Goal: Task Accomplishment & Management: Complete application form

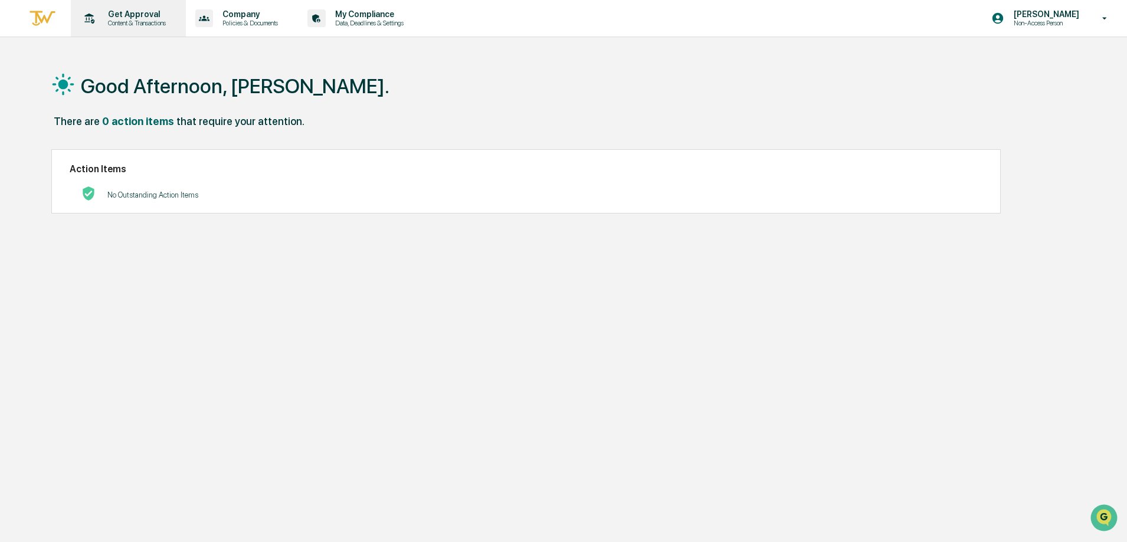
click at [124, 21] on p "Content & Transactions" at bounding box center [135, 23] width 73 height 8
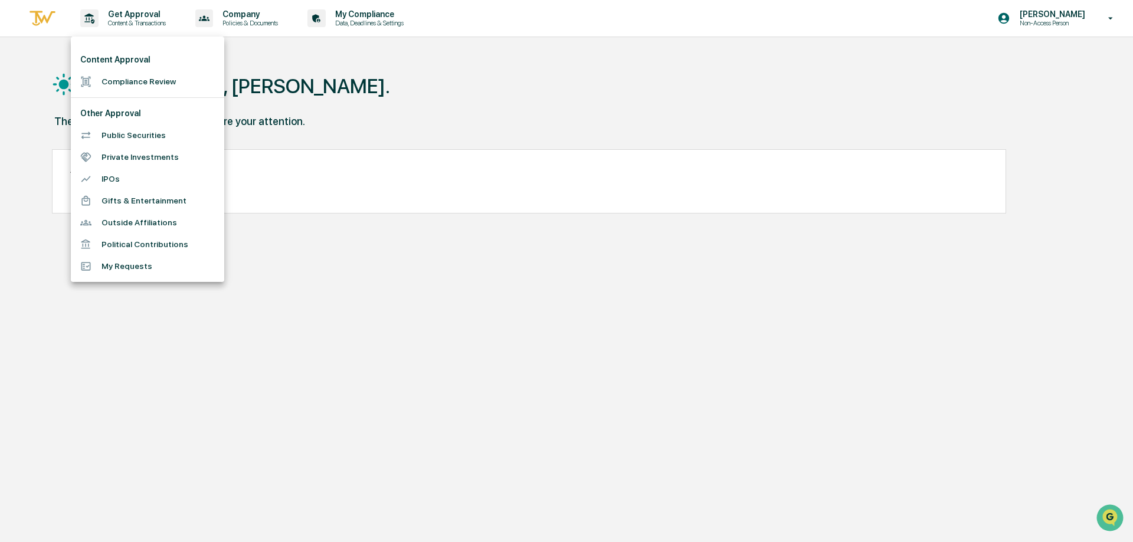
click at [121, 76] on li "Compliance Review" at bounding box center [147, 82] width 153 height 22
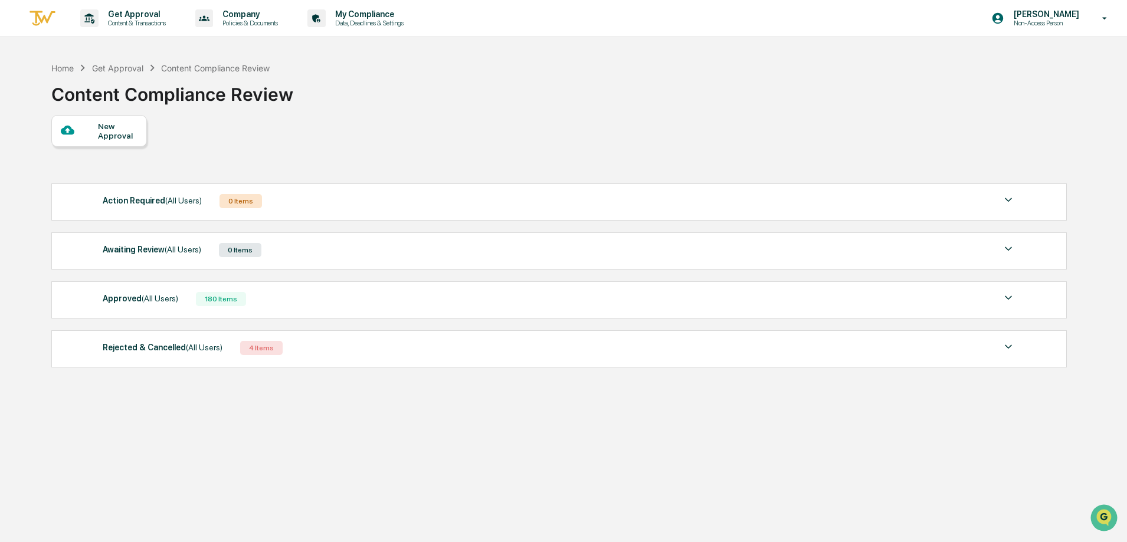
click at [223, 293] on div "180 Items" at bounding box center [221, 299] width 50 height 14
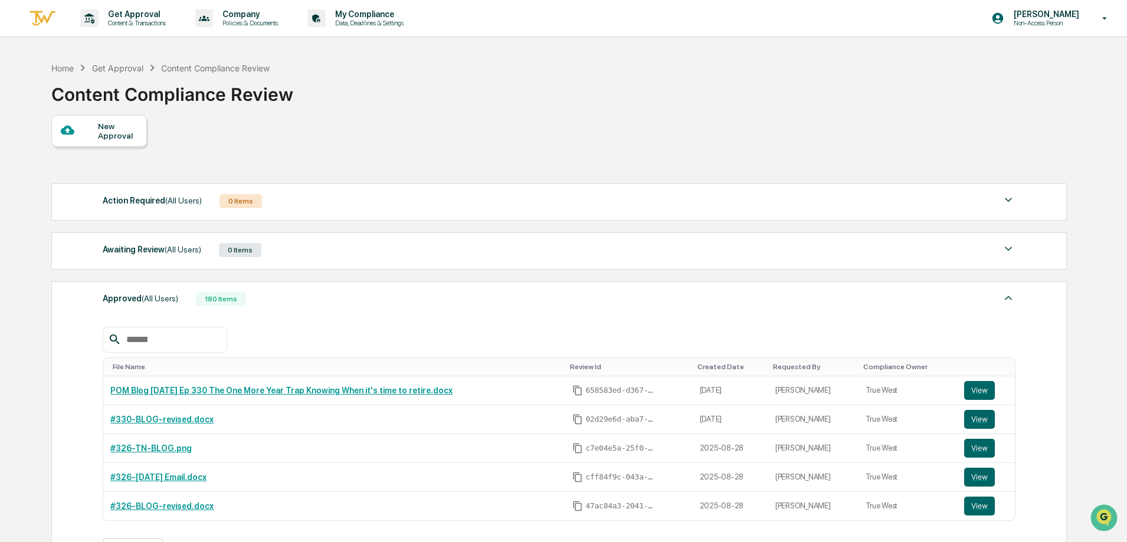
click at [107, 115] on div "New Approval" at bounding box center [99, 131] width 96 height 32
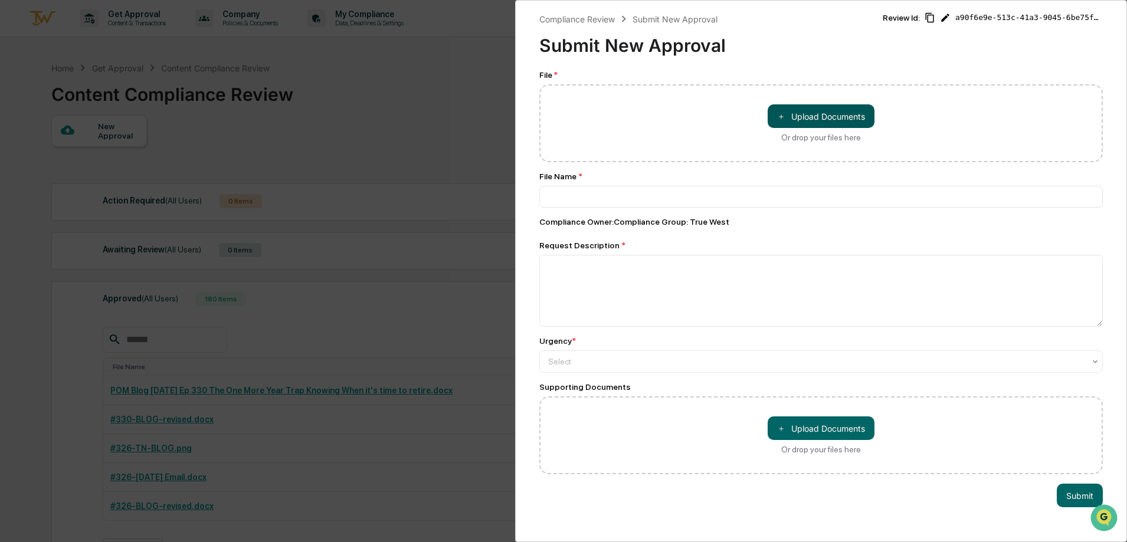
click at [813, 120] on button "＋ Upload Documents" at bounding box center [821, 116] width 107 height 24
type input "**********"
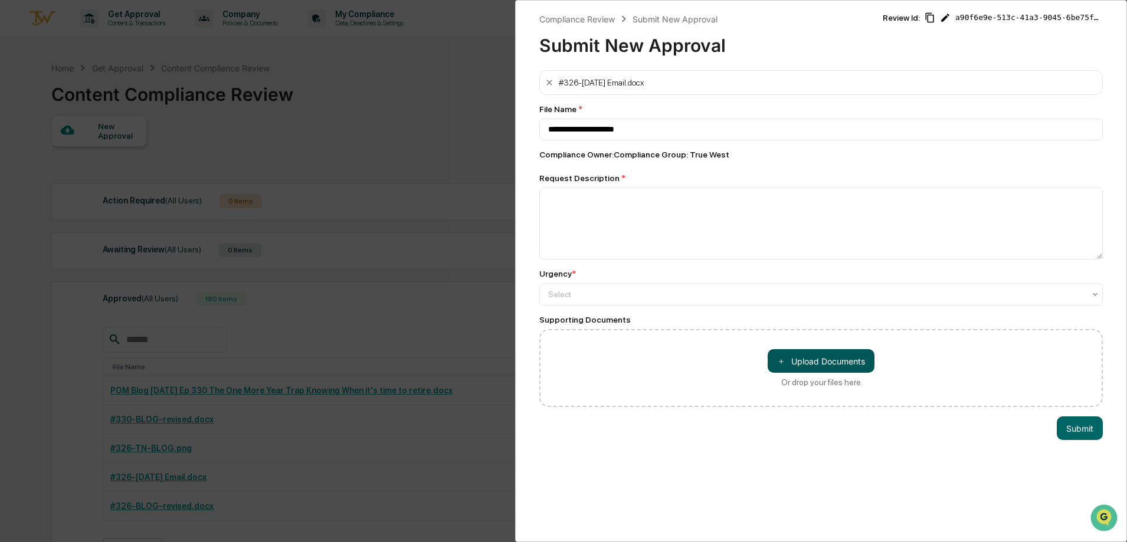
click at [781, 359] on span "＋" at bounding box center [781, 361] width 8 height 11
click at [801, 359] on button "＋ Upload Documents" at bounding box center [821, 361] width 107 height 24
click at [839, 362] on button "＋ Upload Documents" at bounding box center [821, 361] width 107 height 24
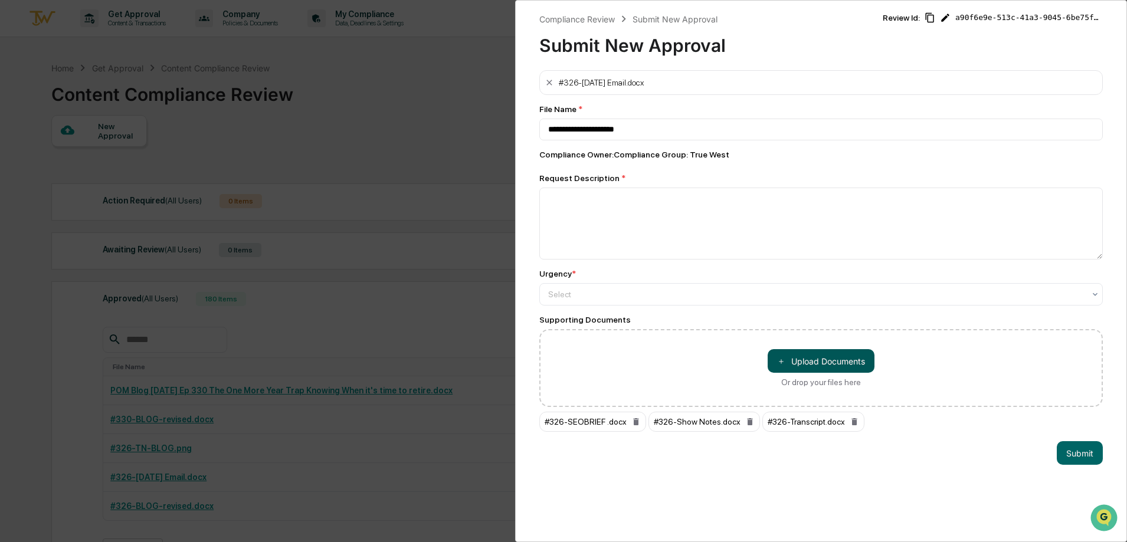
click at [779, 366] on span "＋" at bounding box center [781, 361] width 8 height 11
click at [666, 218] on textarea at bounding box center [821, 224] width 564 height 72
type textarea "**********"
click at [700, 300] on div at bounding box center [816, 295] width 536 height 12
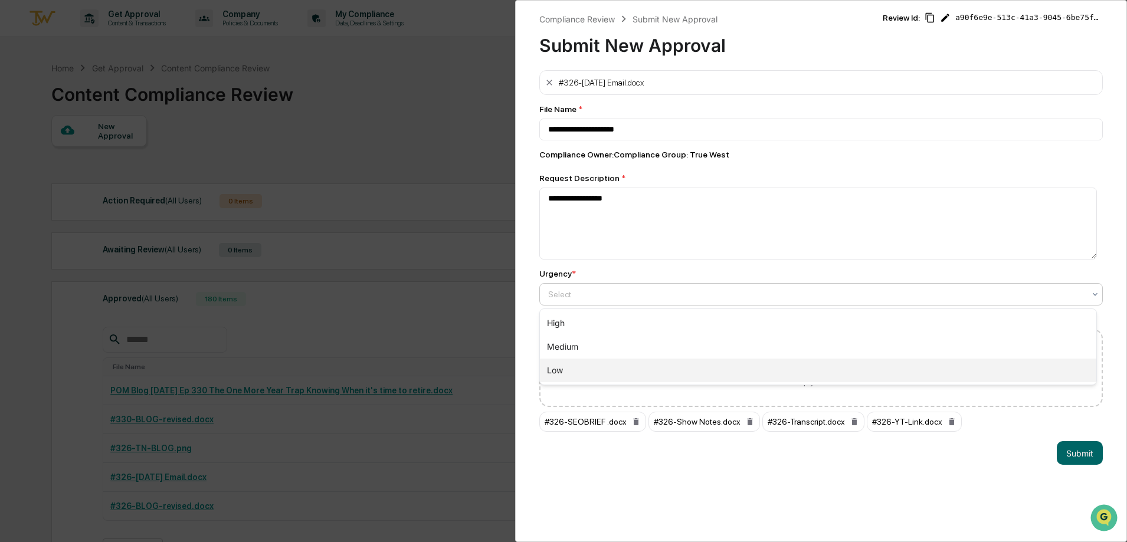
click at [672, 374] on div "Low" at bounding box center [818, 371] width 556 height 24
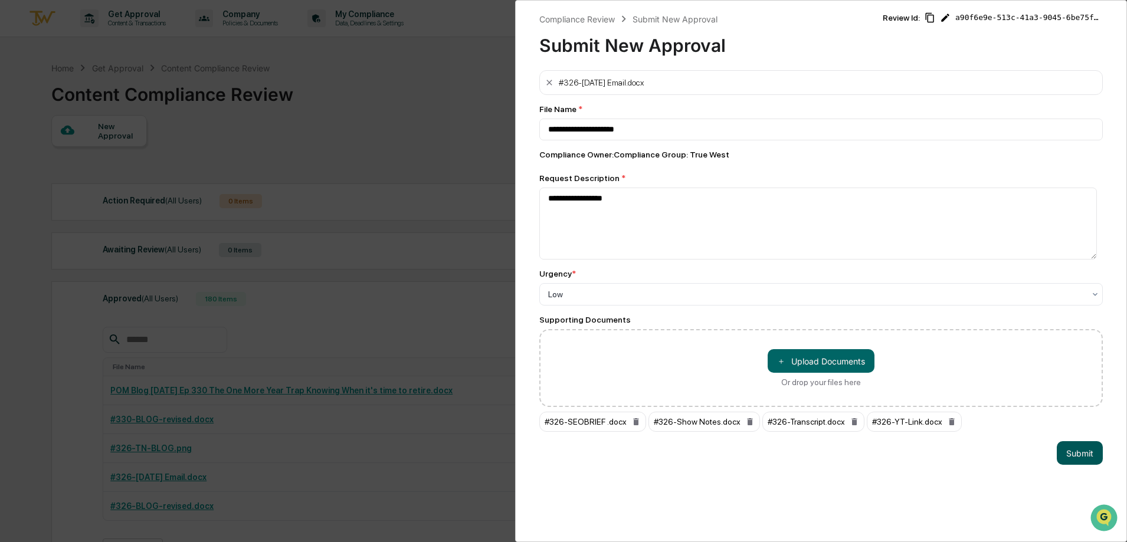
click at [1075, 460] on button "Submit" at bounding box center [1080, 453] width 46 height 24
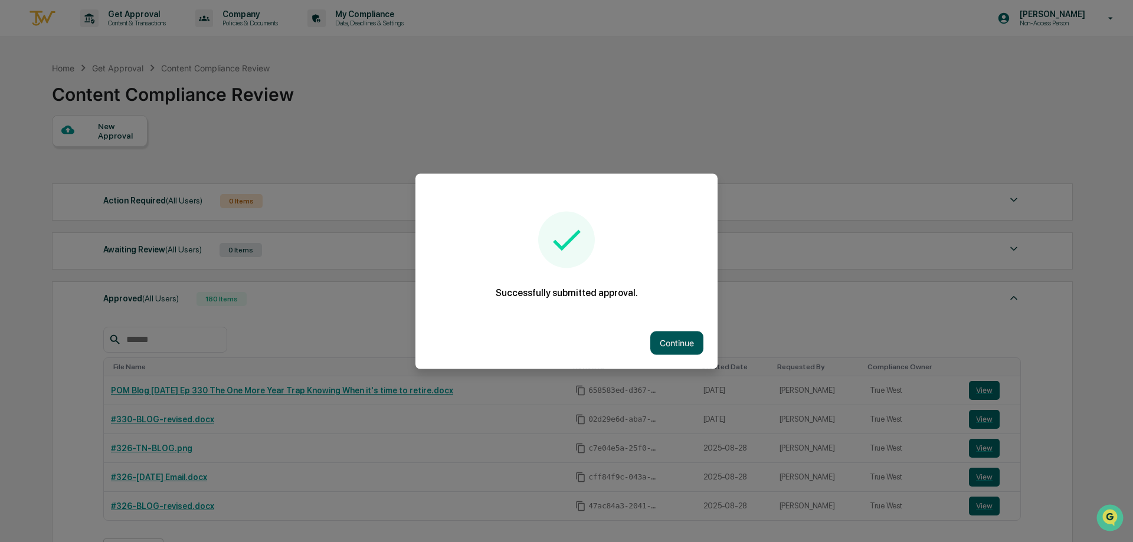
click at [667, 344] on button "Continue" at bounding box center [676, 343] width 53 height 24
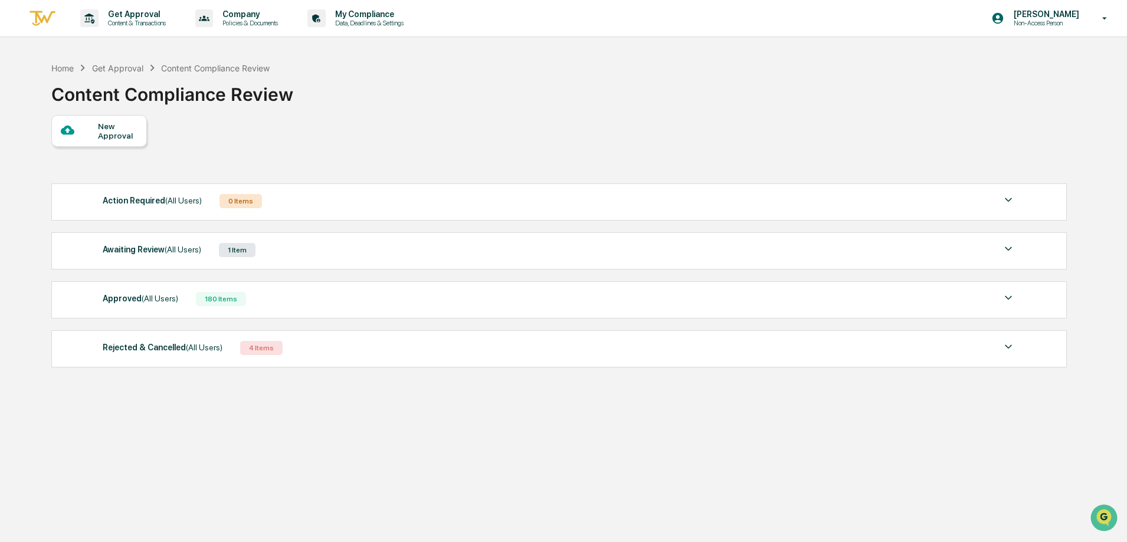
click at [182, 301] on div "Approved (All Users) 180 Items" at bounding box center [559, 299] width 913 height 17
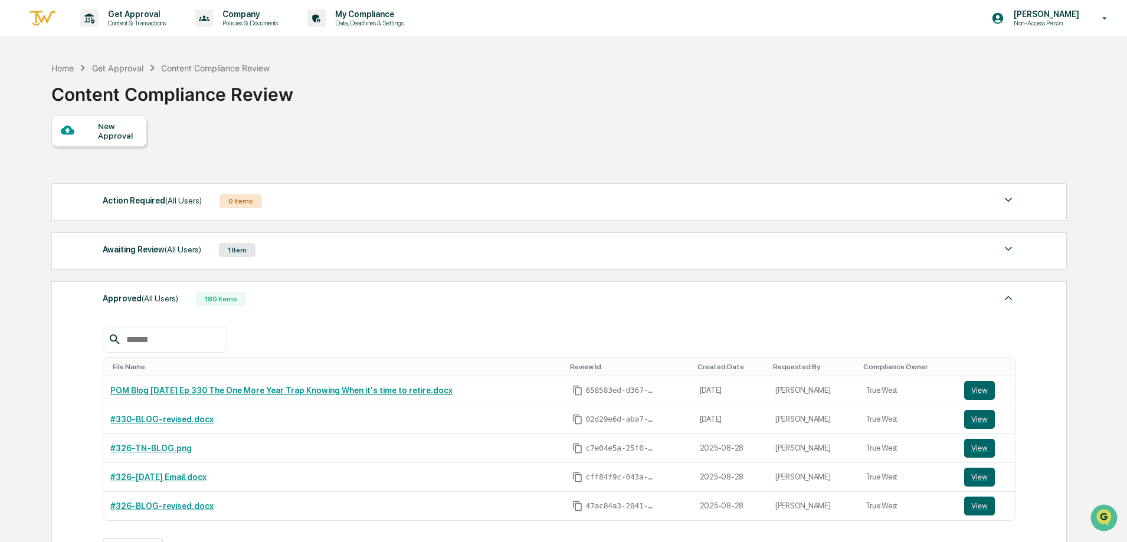
click at [180, 256] on div "Awaiting Review (All Users)" at bounding box center [152, 249] width 99 height 15
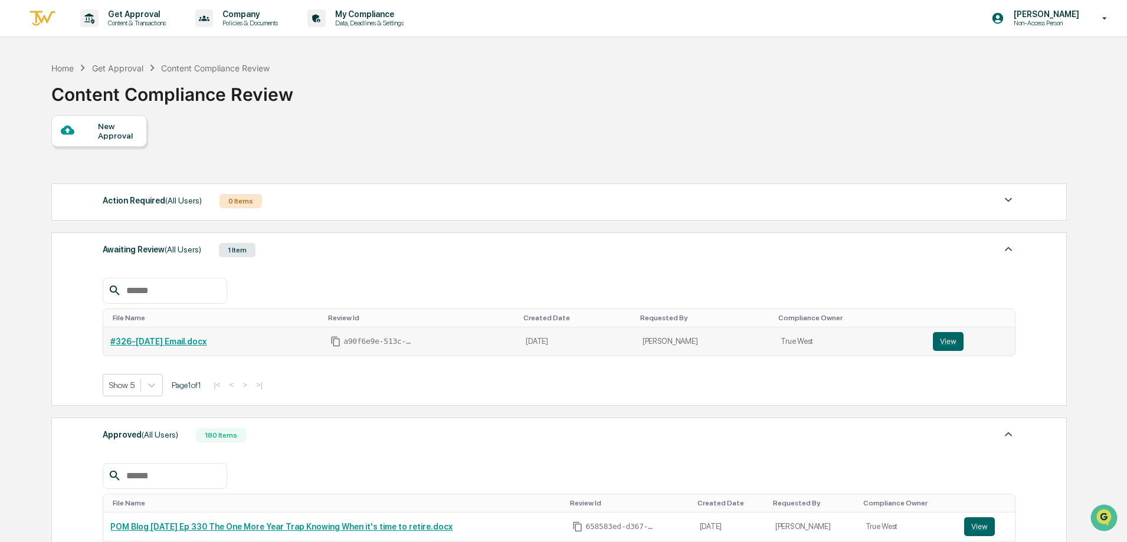
click at [307, 337] on div "#326-[DATE] Email.docx" at bounding box center [213, 341] width 206 height 9
click at [952, 340] on button "View" at bounding box center [948, 341] width 31 height 19
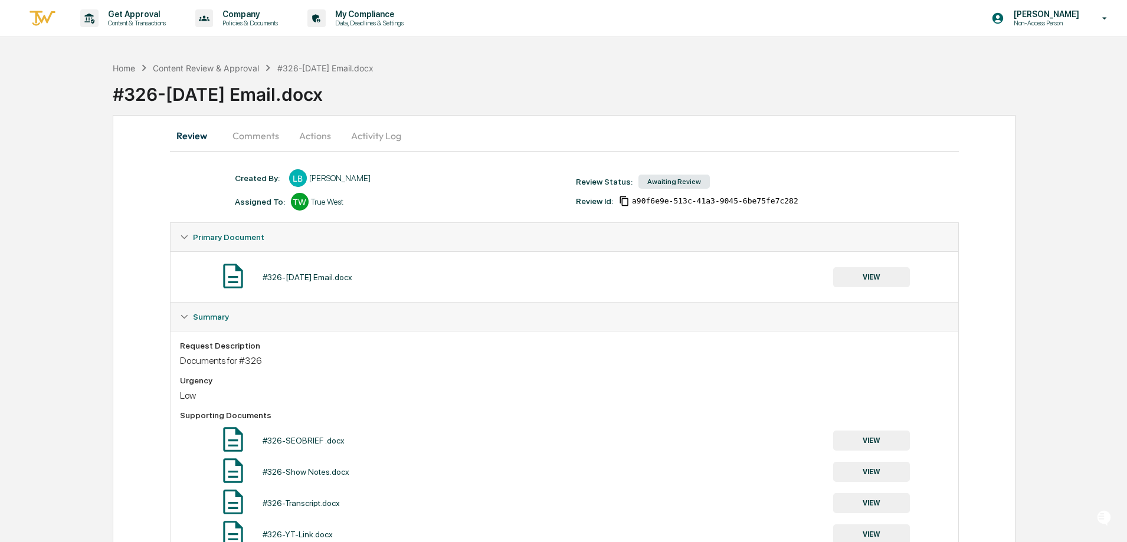
click at [297, 142] on button "Actions" at bounding box center [315, 136] width 53 height 28
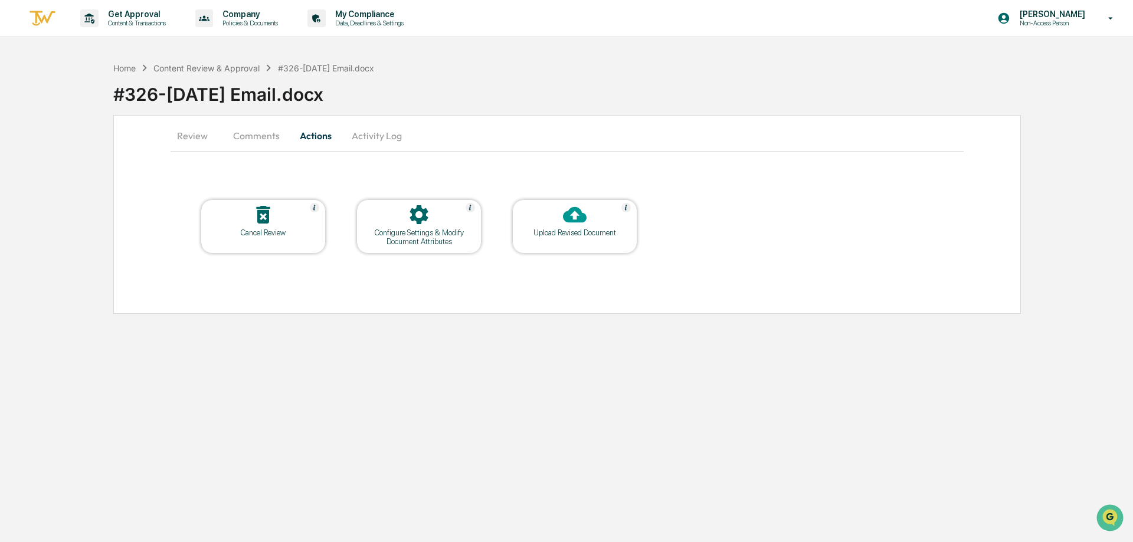
click at [269, 241] on div "Cancel Review" at bounding box center [263, 226] width 125 height 54
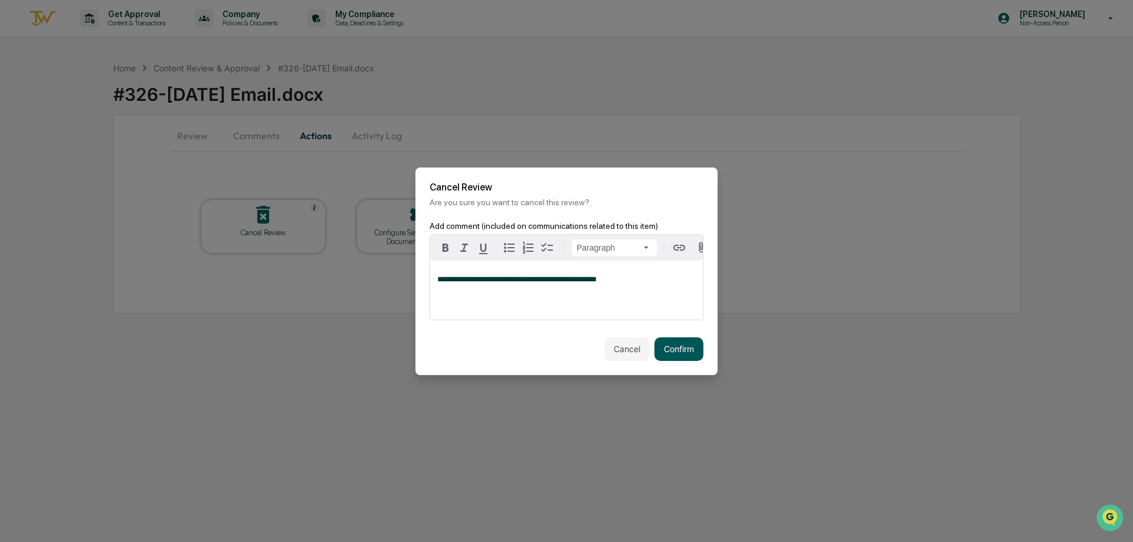
click at [676, 348] on button "Confirm" at bounding box center [678, 350] width 49 height 24
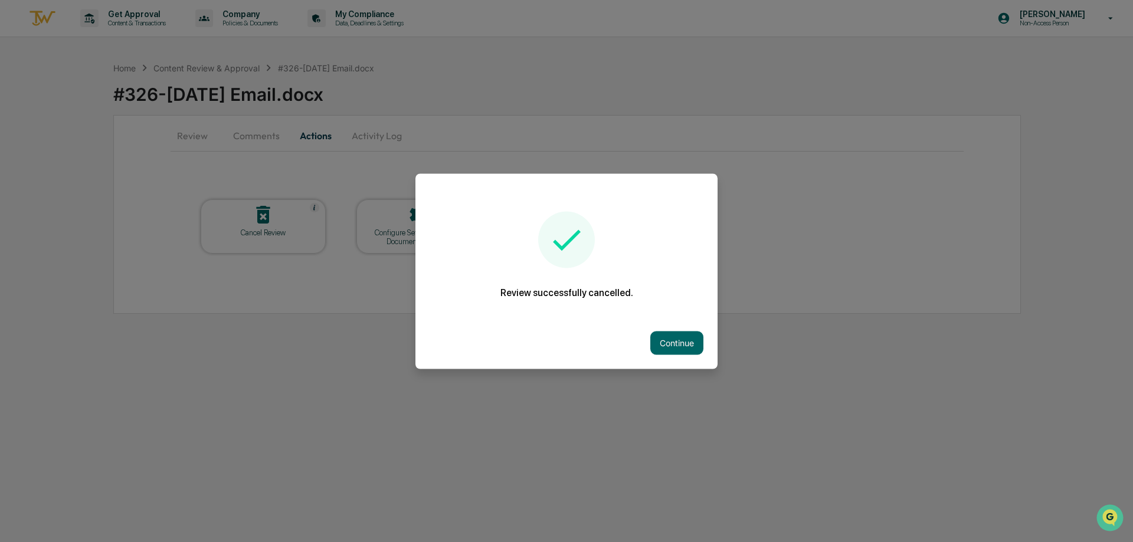
click at [675, 348] on button "Continue" at bounding box center [676, 343] width 53 height 24
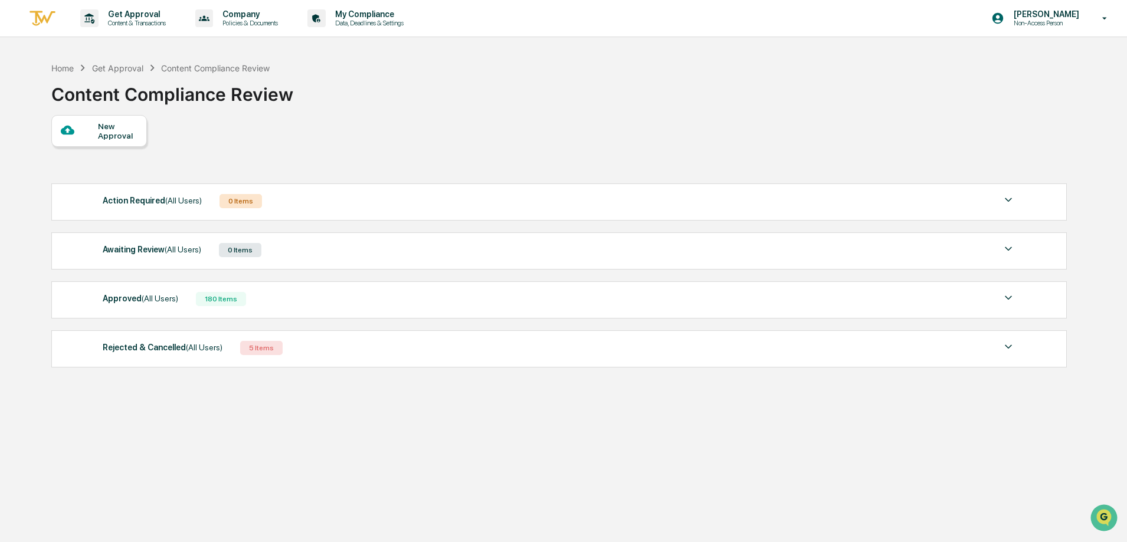
click at [362, 306] on div "Approved (All Users) 180 Items" at bounding box center [559, 299] width 913 height 17
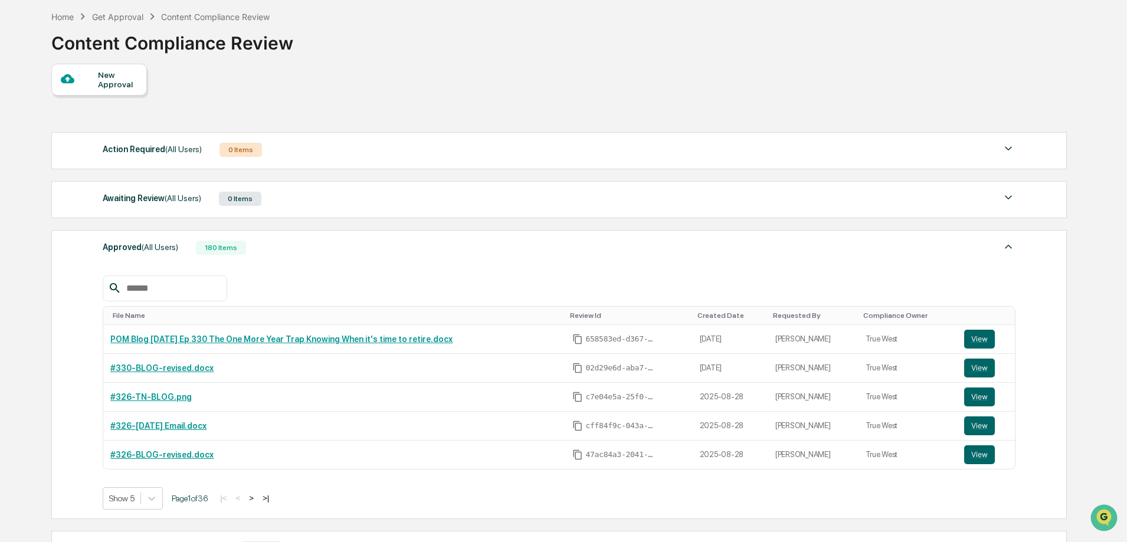
scroll to position [118, 0]
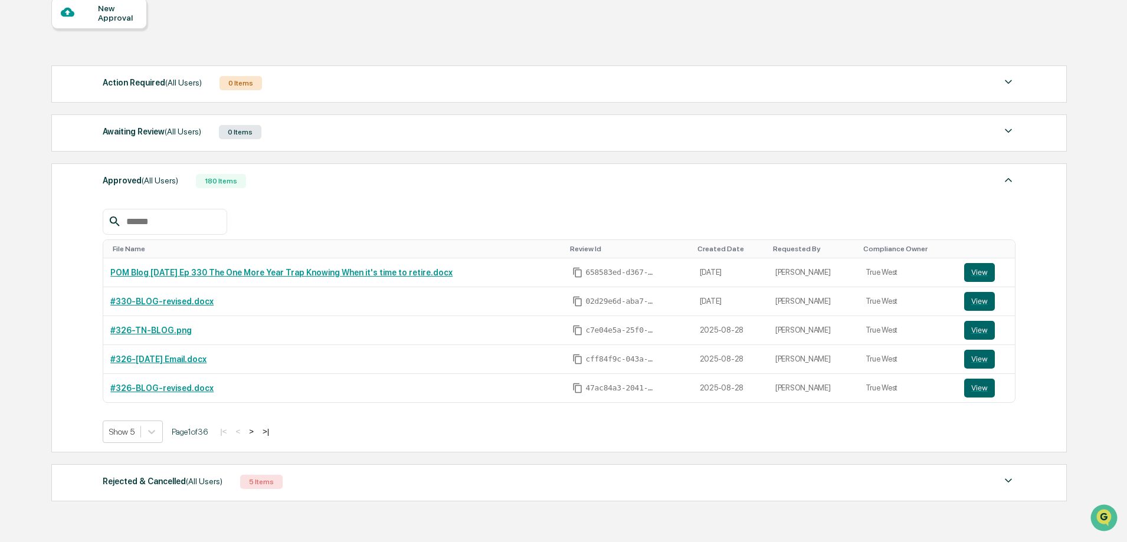
click at [302, 479] on div "Rejected & Cancelled (All Users) 5 Items" at bounding box center [559, 482] width 913 height 17
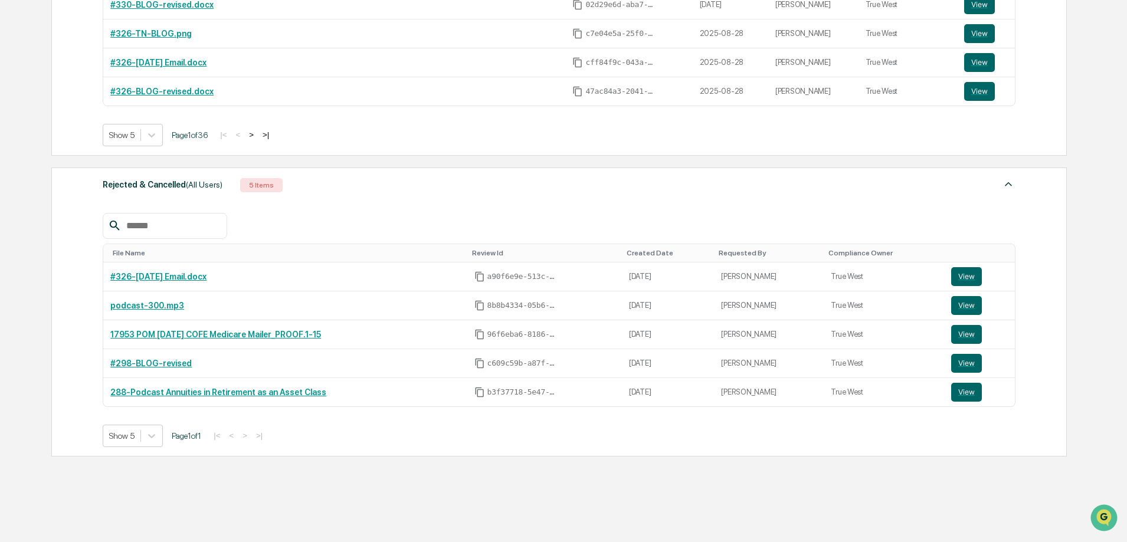
scroll to position [436, 0]
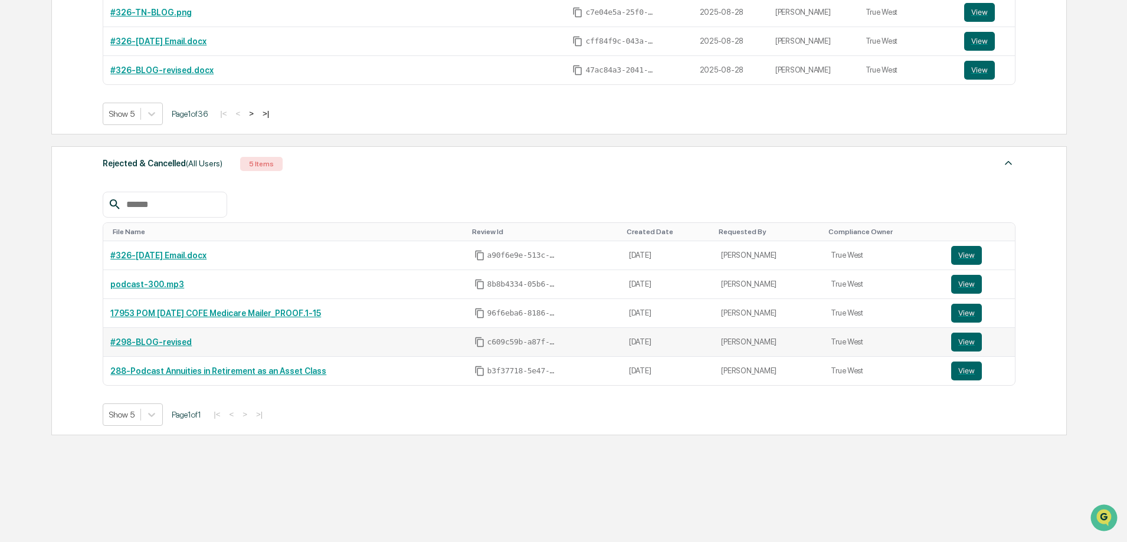
click at [778, 345] on td "[PERSON_NAME]" at bounding box center [769, 342] width 110 height 29
click at [968, 262] on button "View" at bounding box center [966, 255] width 31 height 19
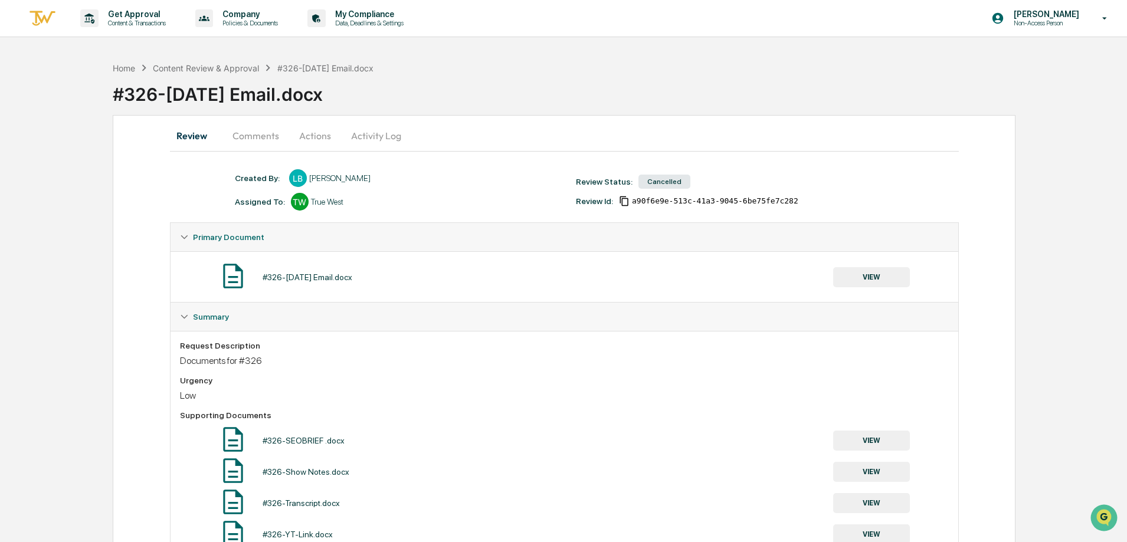
click at [269, 136] on button "Comments" at bounding box center [256, 136] width 66 height 28
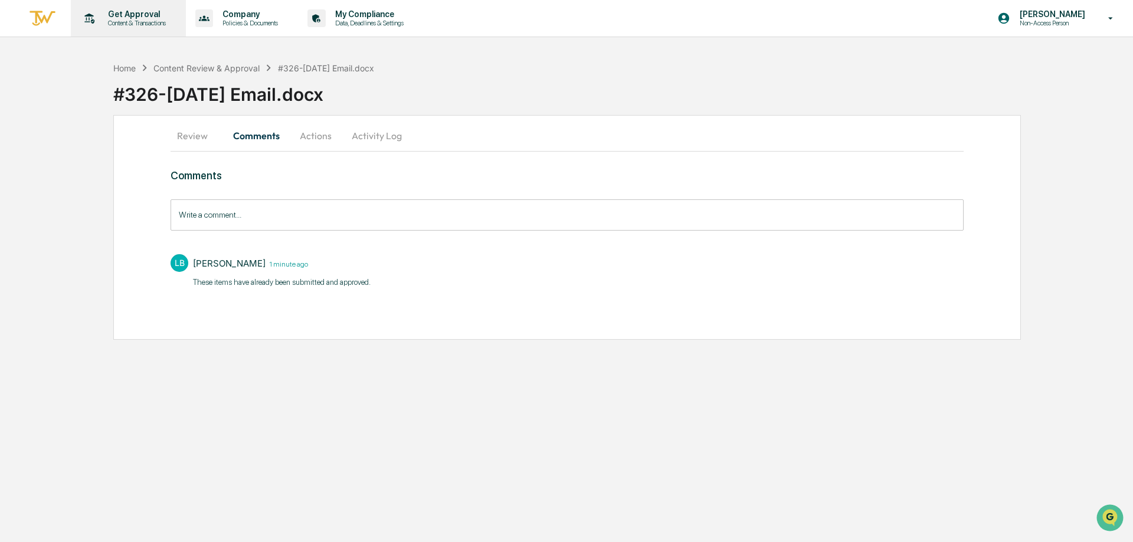
click at [122, 30] on div "Get Approval Content & Transactions" at bounding box center [127, 18] width 103 height 37
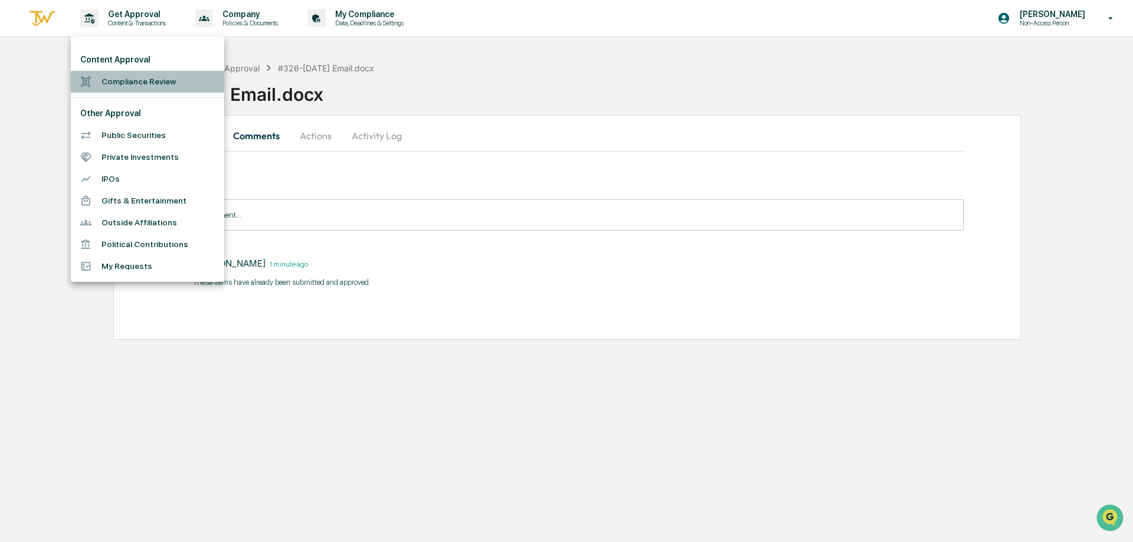
click at [120, 84] on li "Compliance Review" at bounding box center [147, 82] width 153 height 22
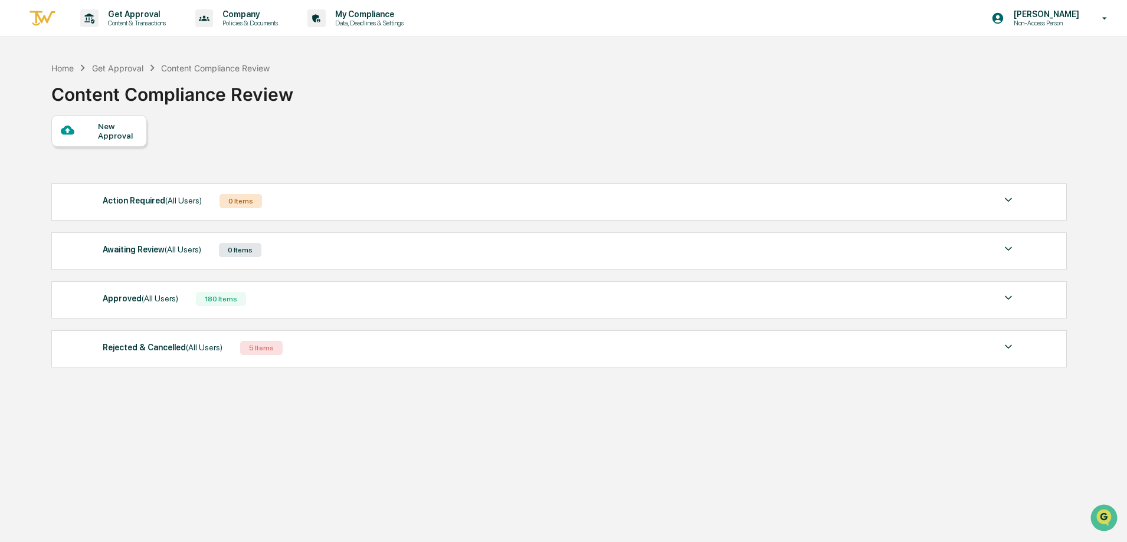
click at [77, 123] on div at bounding box center [79, 130] width 37 height 15
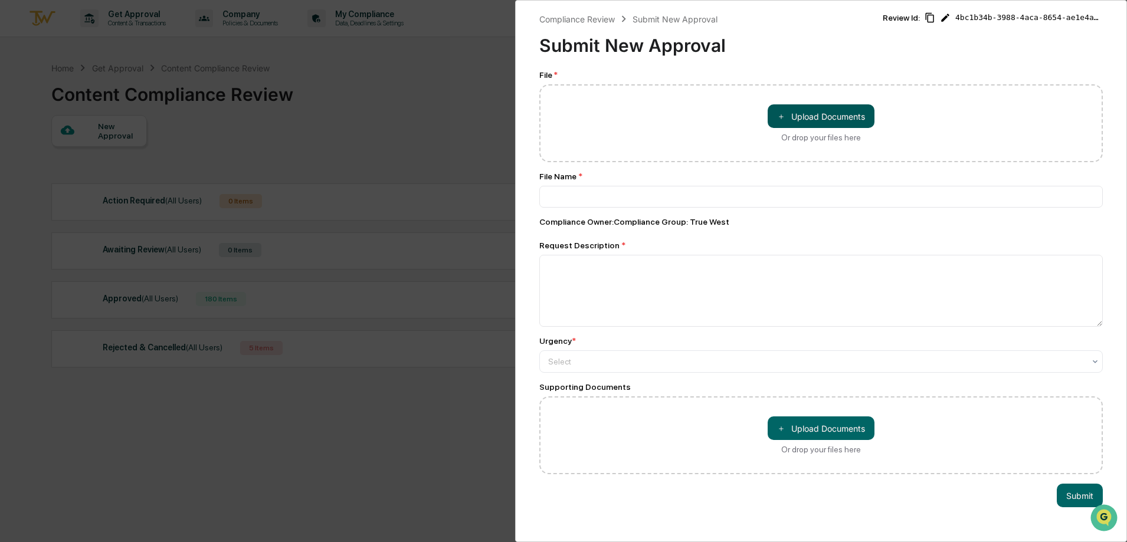
click at [800, 120] on button "＋ Upload Documents" at bounding box center [821, 116] width 107 height 24
type input "**********"
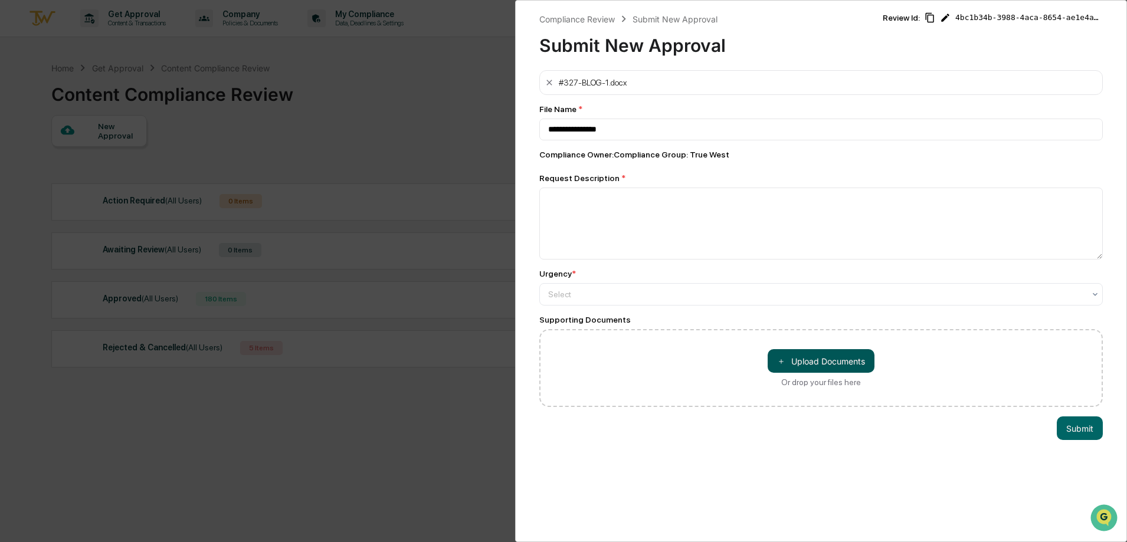
click at [841, 350] on button "＋ Upload Documents" at bounding box center [821, 361] width 107 height 24
click at [857, 366] on button "＋ Upload Documents" at bounding box center [821, 361] width 107 height 24
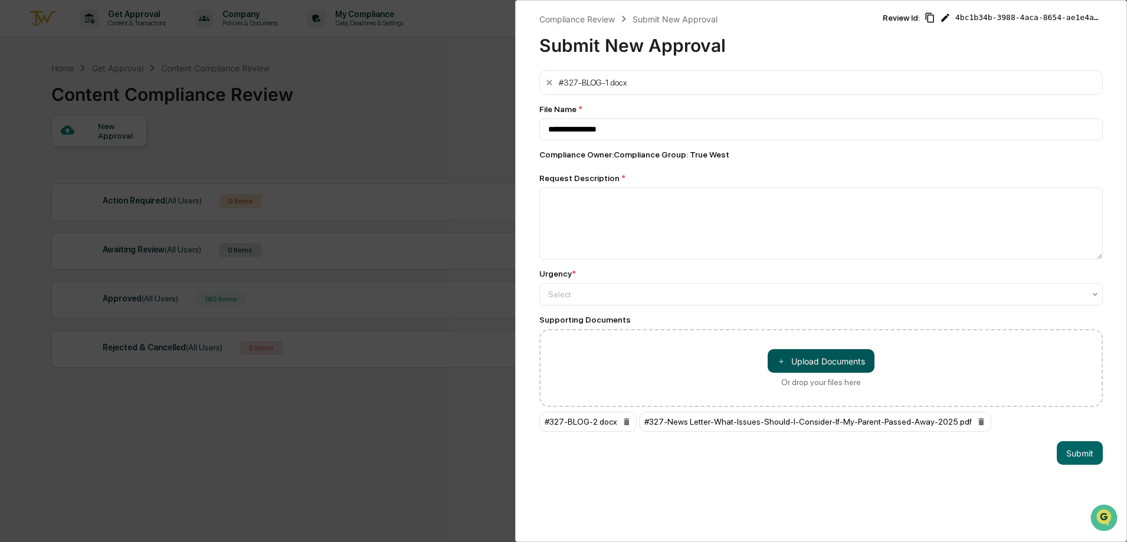
click at [814, 362] on button "＋ Upload Documents" at bounding box center [821, 361] width 107 height 24
click at [827, 368] on button "＋ Upload Documents" at bounding box center [821, 361] width 107 height 24
click at [832, 359] on button "＋ Upload Documents" at bounding box center [821, 361] width 107 height 24
click at [820, 361] on button "＋ Upload Documents" at bounding box center [821, 361] width 107 height 24
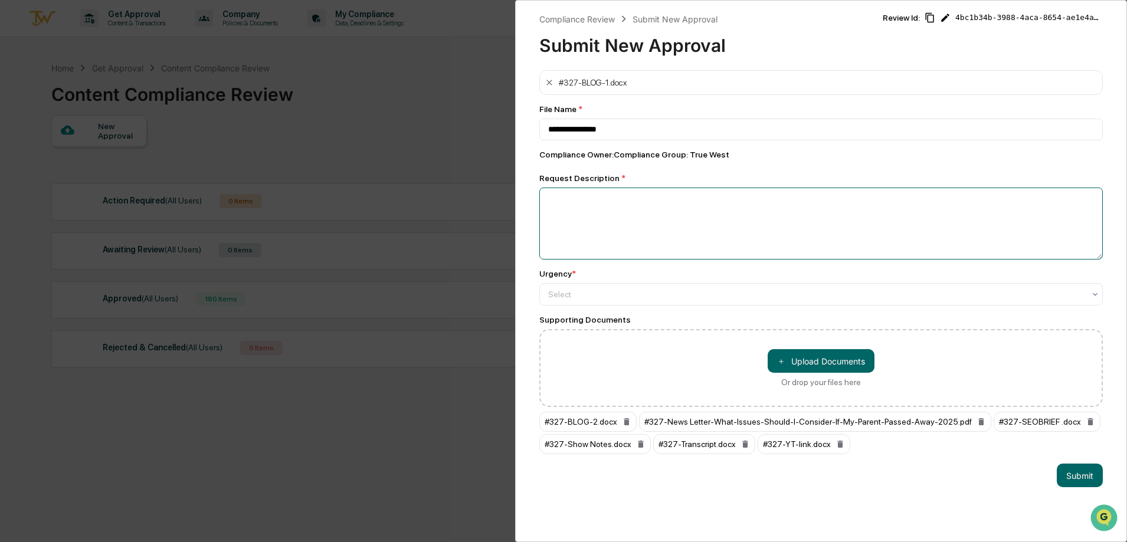
click at [624, 222] on textarea at bounding box center [821, 224] width 564 height 72
type textarea "*"
type textarea "**********"
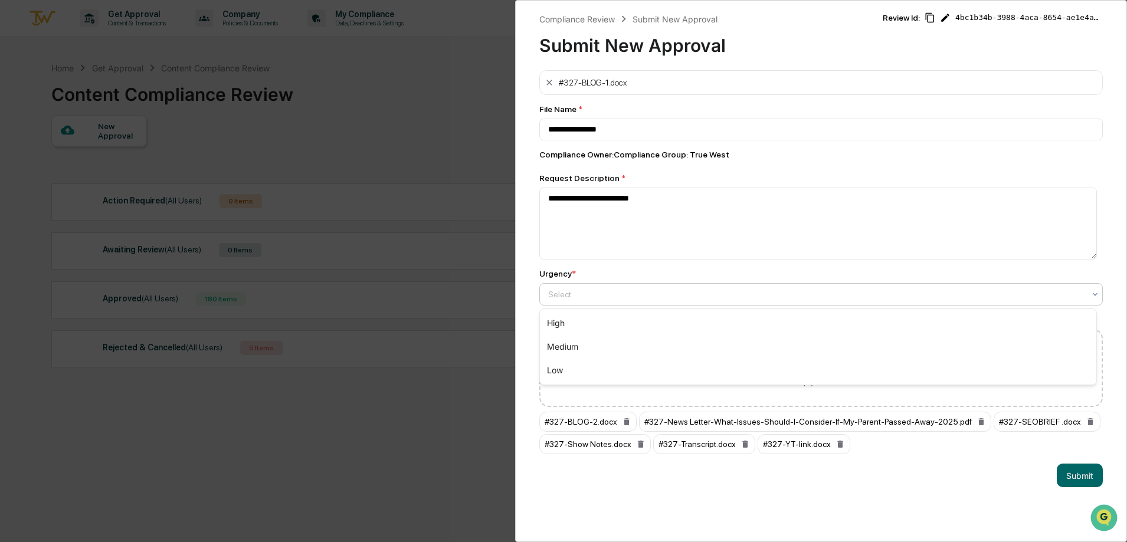
click at [736, 300] on div at bounding box center [816, 295] width 536 height 12
click at [653, 365] on div "Low" at bounding box center [818, 371] width 556 height 24
click at [1072, 471] on button "Submit" at bounding box center [1080, 476] width 46 height 24
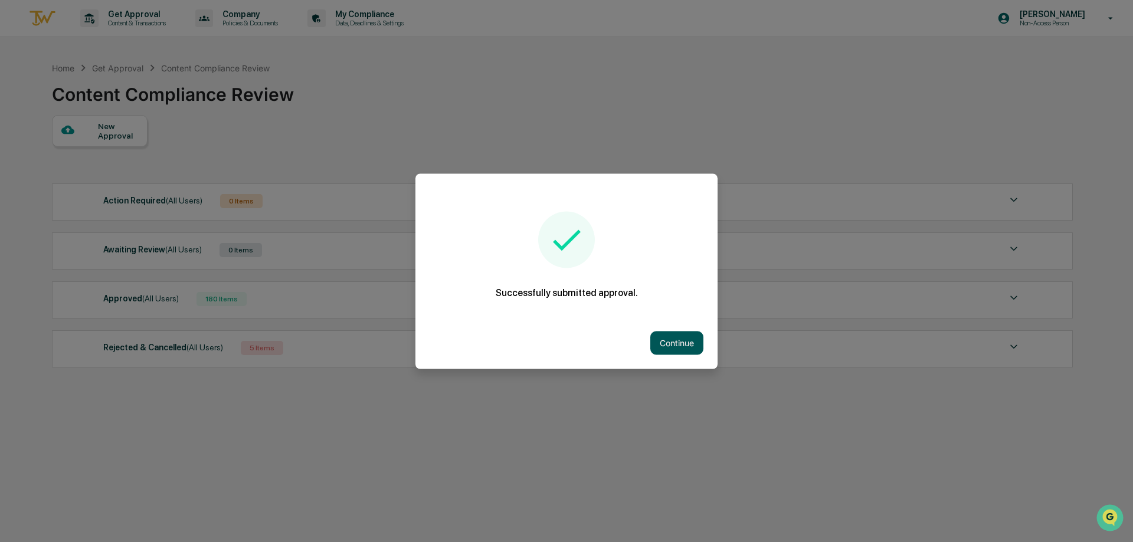
click at [651, 335] on button "Continue" at bounding box center [676, 343] width 53 height 24
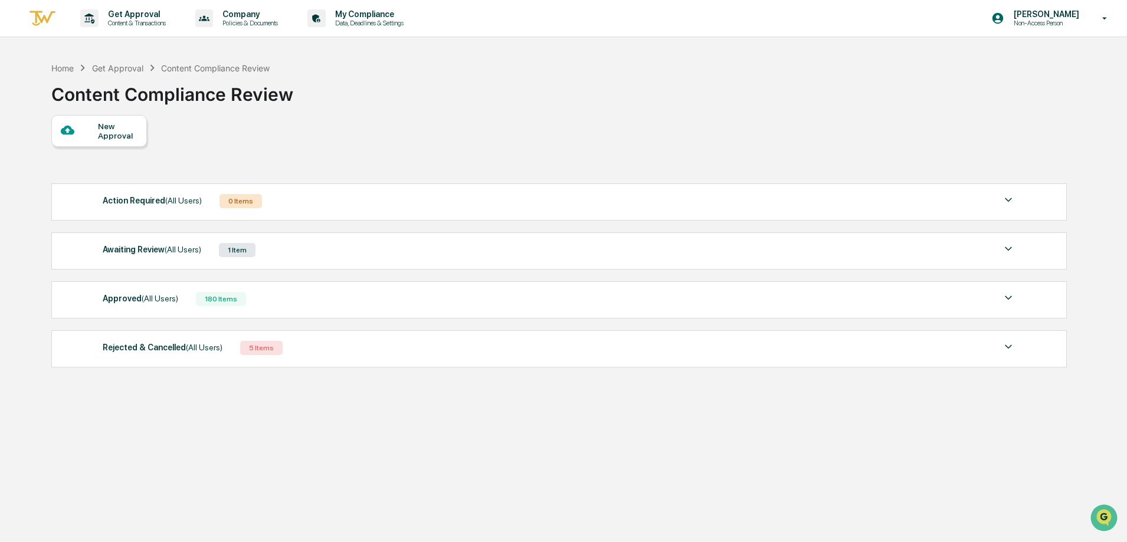
click at [245, 256] on div "1 Item" at bounding box center [237, 250] width 37 height 14
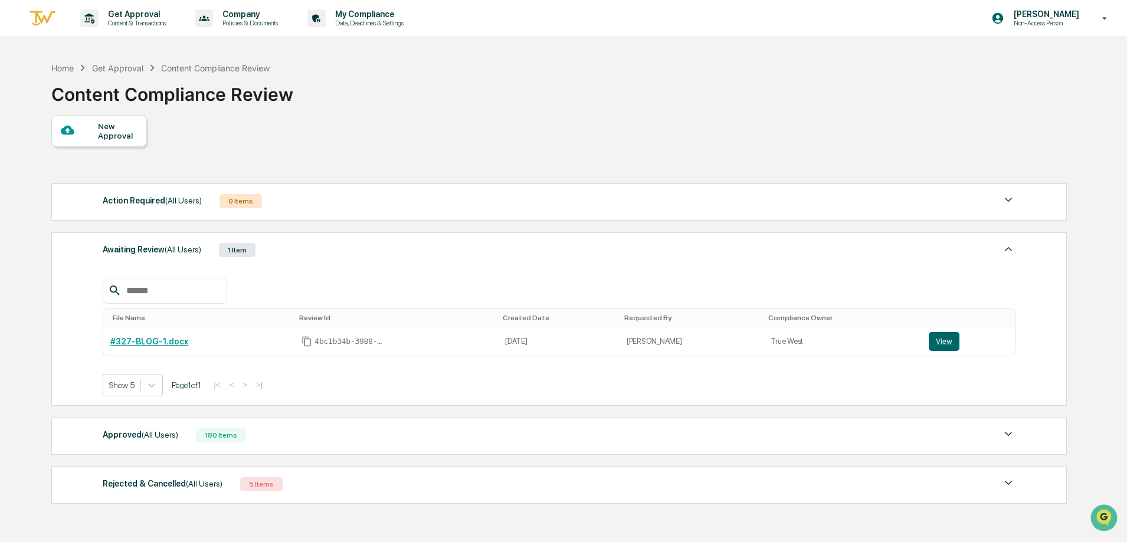
click at [74, 129] on icon at bounding box center [67, 129] width 13 height 13
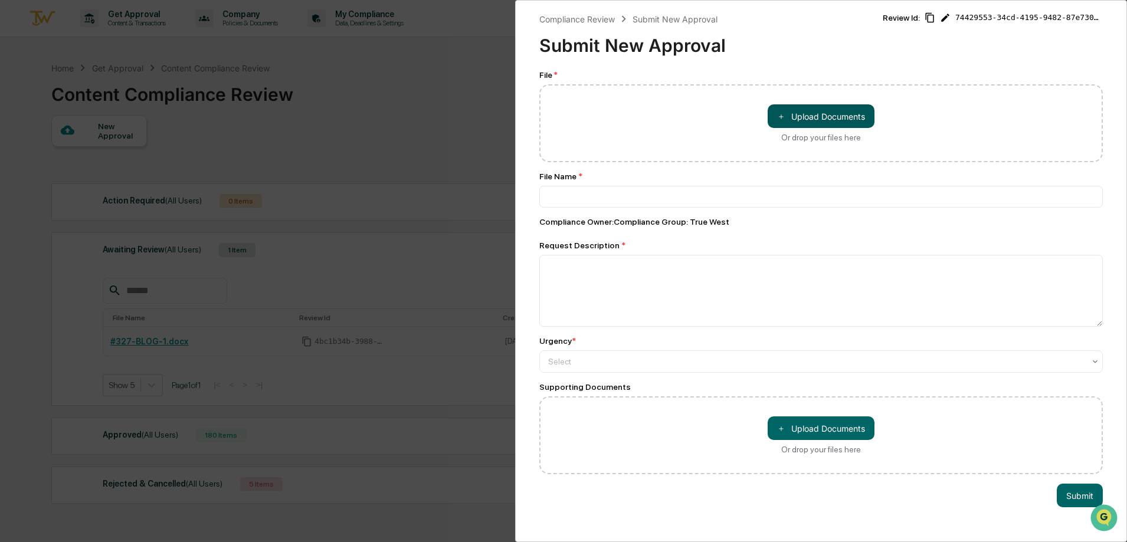
click at [825, 108] on button "＋ Upload Documents" at bounding box center [821, 116] width 107 height 24
type input "**********"
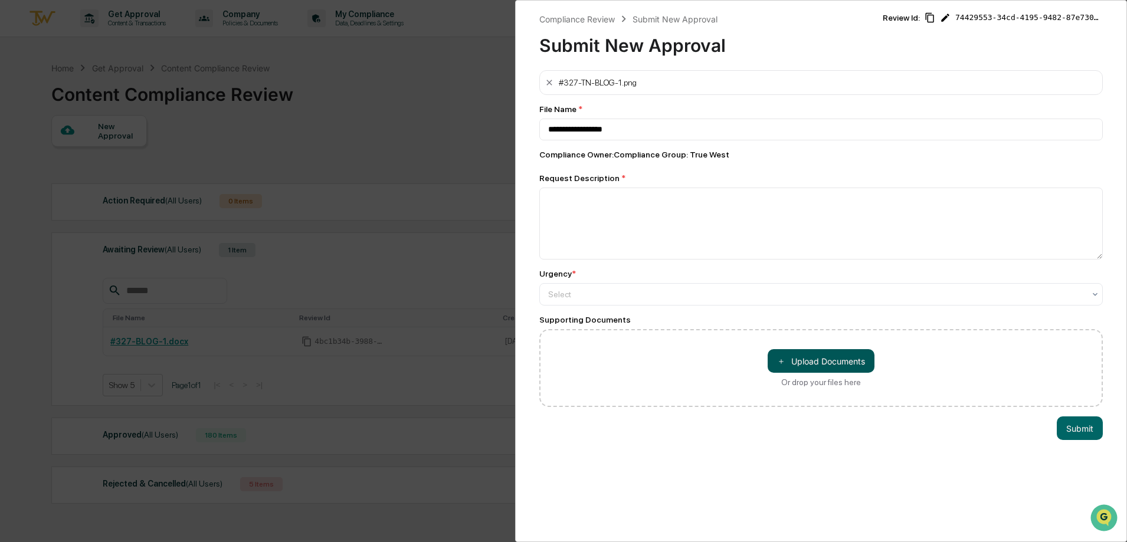
click at [803, 362] on button "＋ Upload Documents" at bounding box center [821, 361] width 107 height 24
click at [793, 364] on button "＋ Upload Documents" at bounding box center [821, 361] width 107 height 24
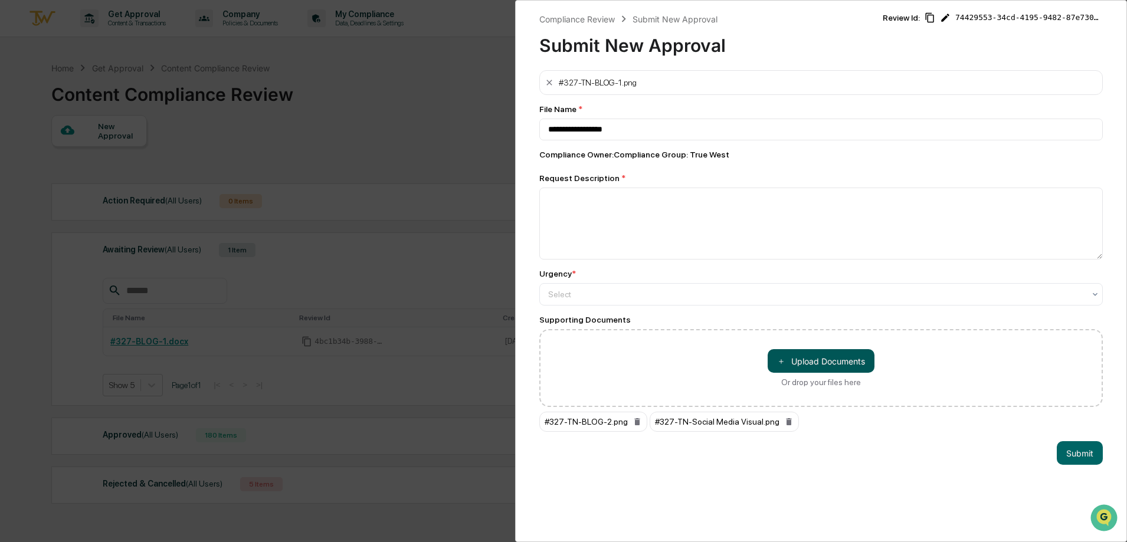
click at [830, 363] on button "＋ Upload Documents" at bounding box center [821, 361] width 107 height 24
click at [813, 352] on button "＋ Upload Documents" at bounding box center [821, 361] width 107 height 24
click at [815, 362] on button "＋ Upload Documents" at bounding box center [821, 361] width 107 height 24
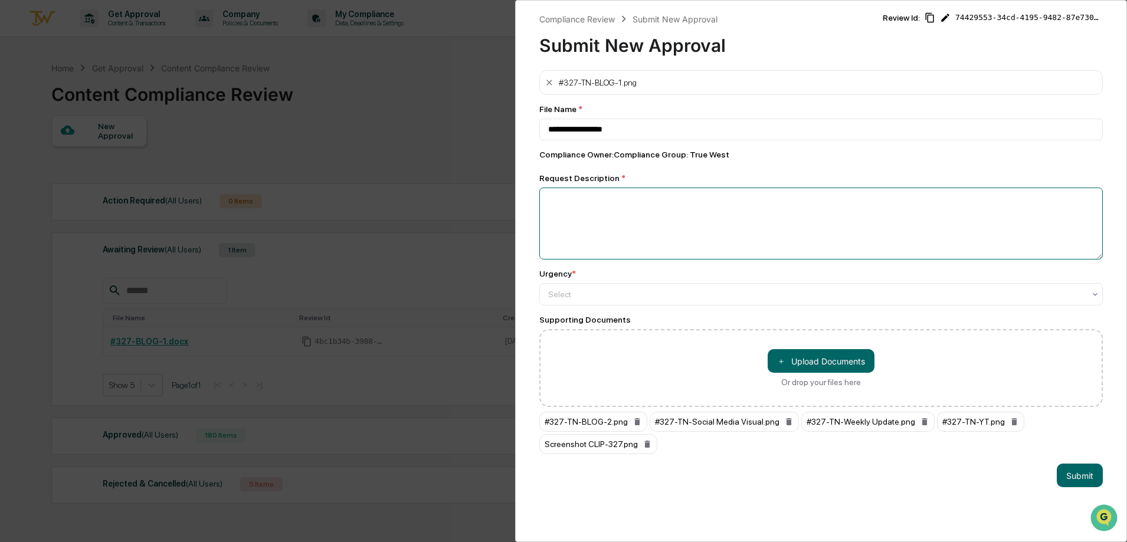
click at [689, 245] on textarea at bounding box center [821, 224] width 564 height 72
type textarea "**********"
click at [825, 292] on div at bounding box center [816, 295] width 536 height 12
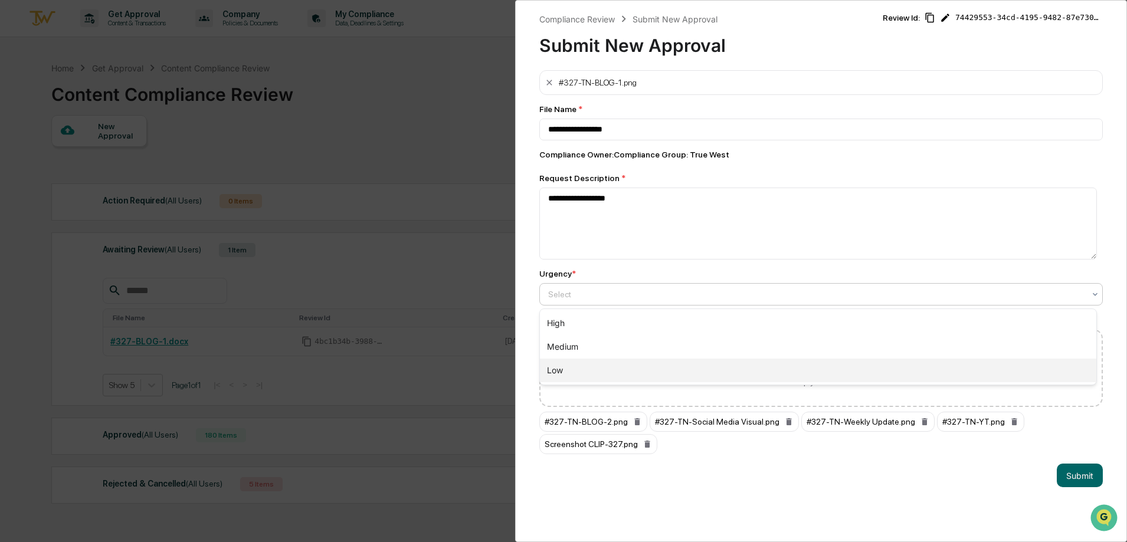
click at [805, 374] on div "Low" at bounding box center [818, 371] width 556 height 24
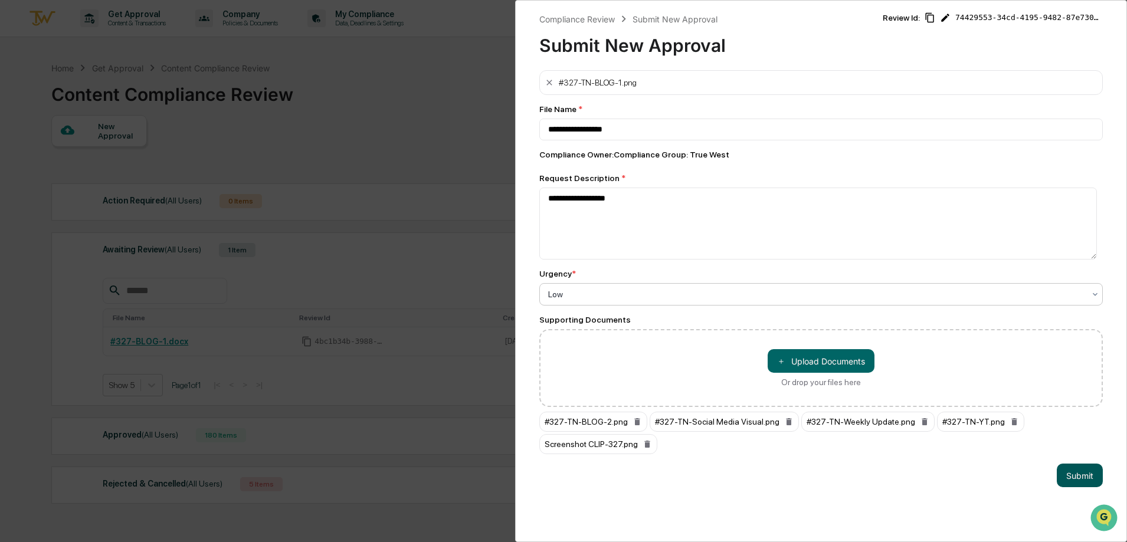
click at [1086, 476] on button "Submit" at bounding box center [1080, 476] width 46 height 24
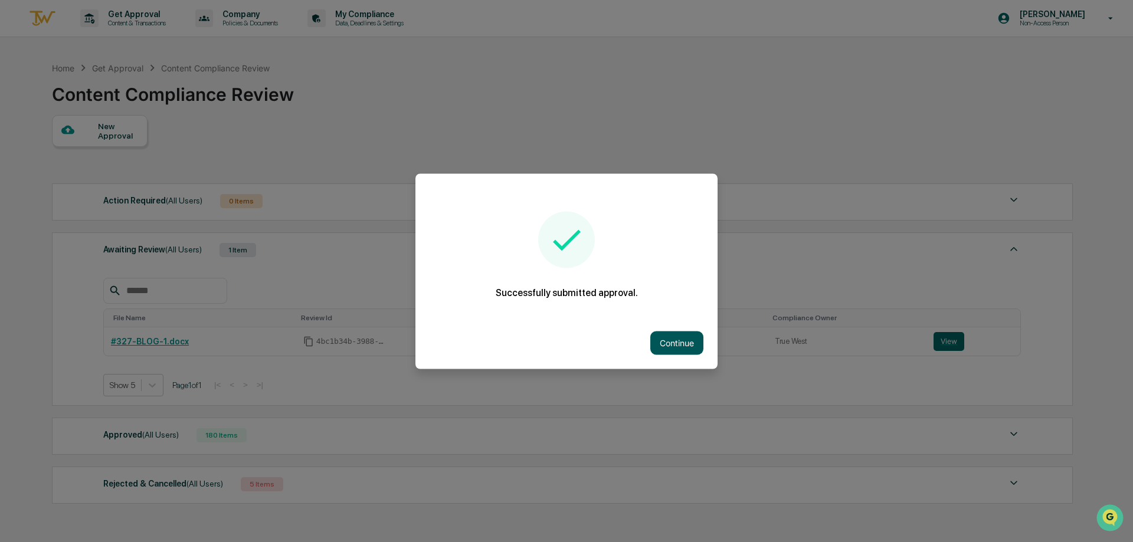
click at [654, 341] on button "Continue" at bounding box center [676, 343] width 53 height 24
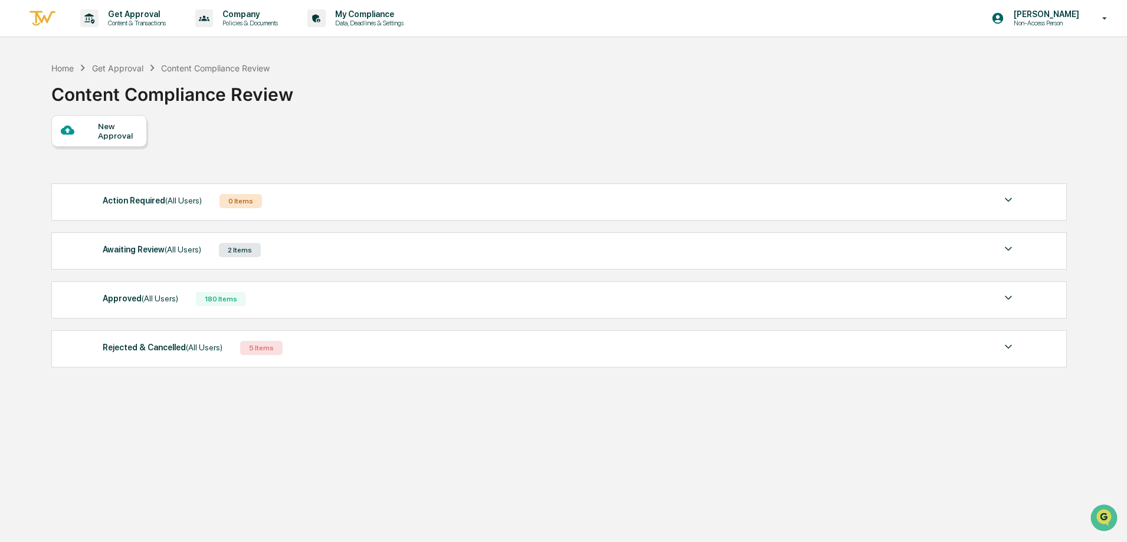
click at [81, 143] on div "New Approval" at bounding box center [99, 131] width 96 height 32
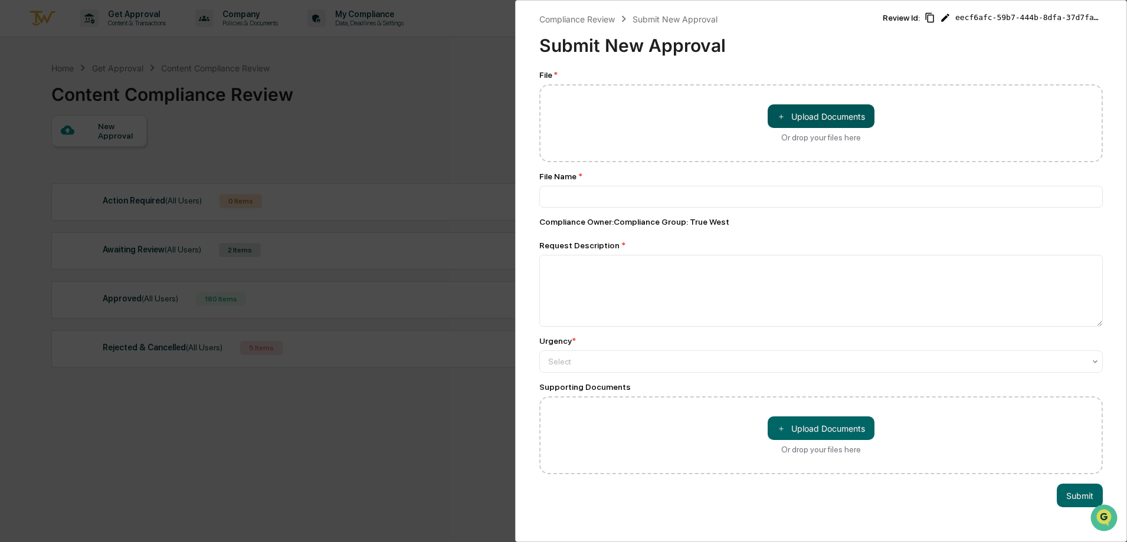
click at [818, 123] on button "＋ Upload Documents" at bounding box center [821, 116] width 107 height 24
type input "**********"
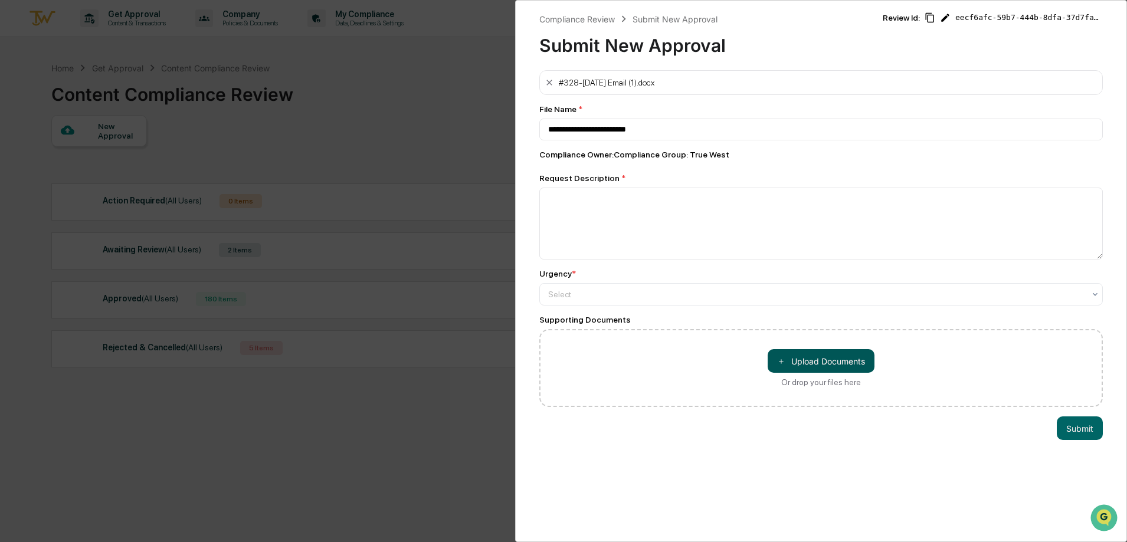
click at [768, 365] on button "＋ Upload Documents" at bounding box center [821, 361] width 107 height 24
click at [782, 356] on button "＋ Upload Documents" at bounding box center [821, 361] width 107 height 24
click at [816, 355] on button "＋ Upload Documents" at bounding box center [821, 361] width 107 height 24
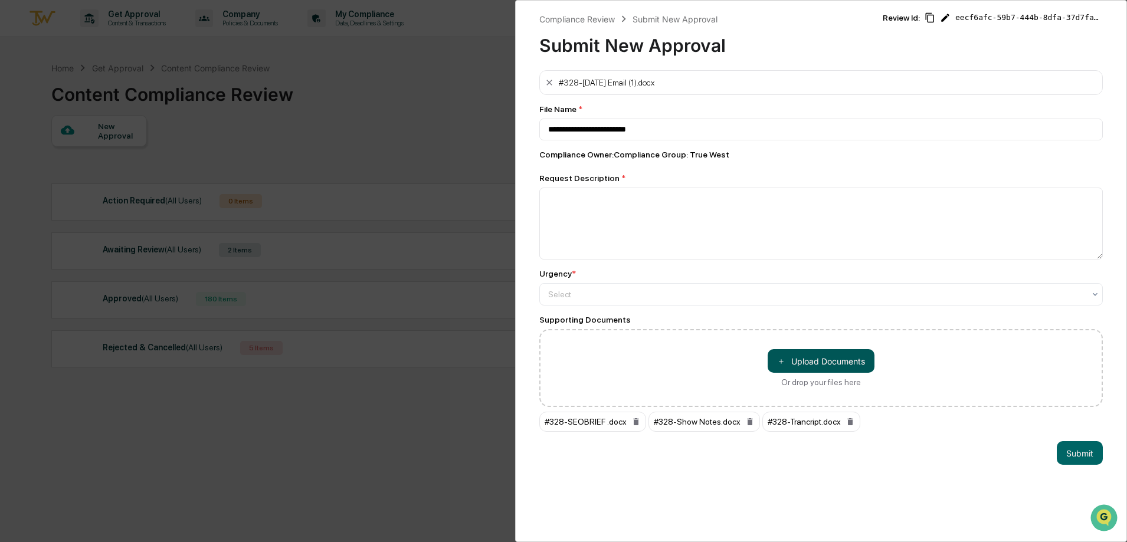
click at [786, 362] on button "＋ Upload Documents" at bounding box center [821, 361] width 107 height 24
click at [842, 242] on textarea at bounding box center [821, 224] width 564 height 72
type textarea "**********"
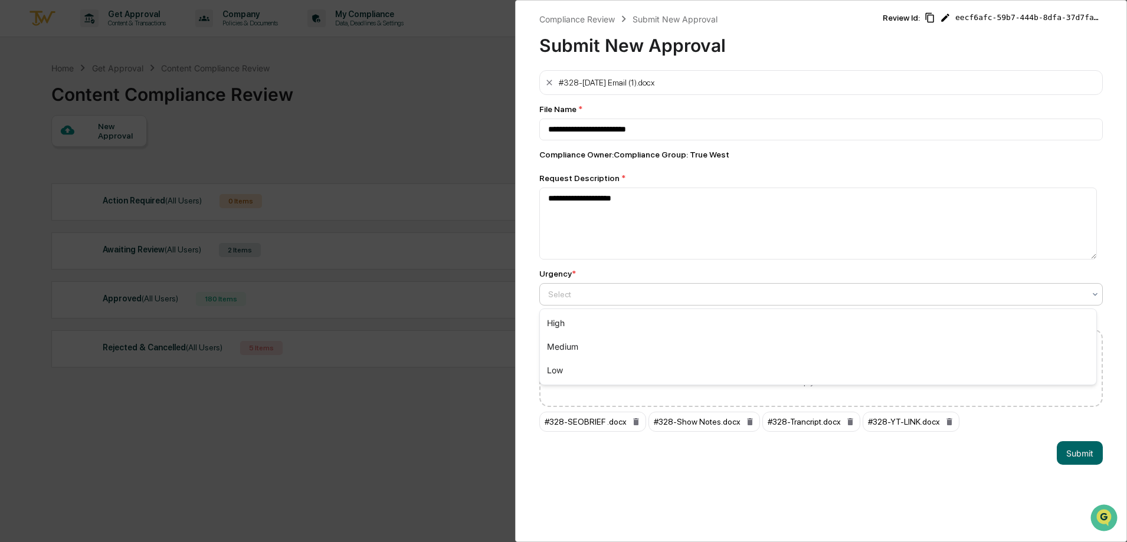
click at [679, 299] on div at bounding box center [816, 295] width 536 height 12
click at [667, 374] on div "Low" at bounding box center [818, 371] width 556 height 24
click at [1078, 462] on button "Submit" at bounding box center [1080, 453] width 46 height 24
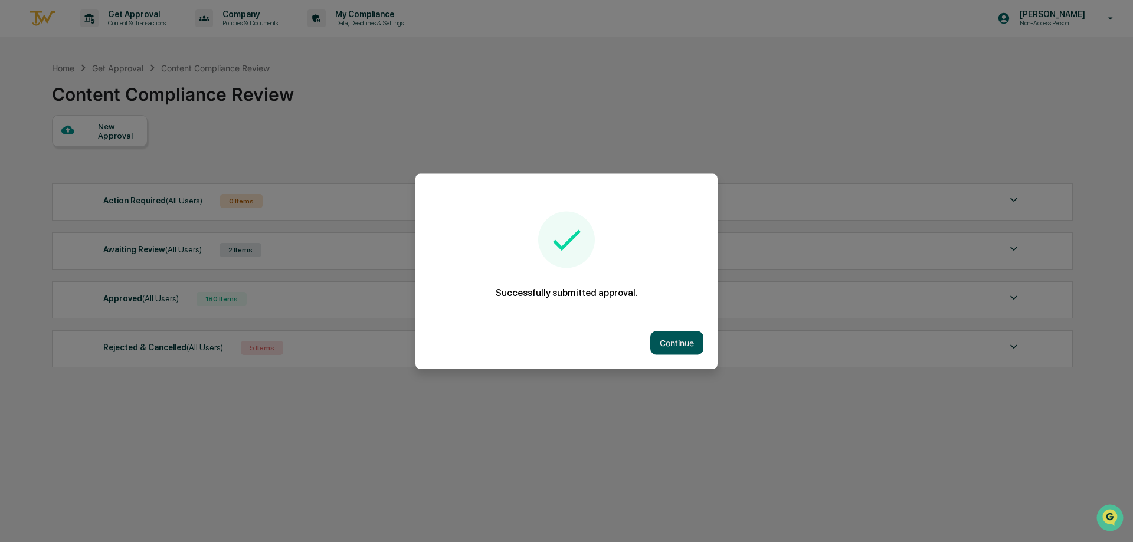
click at [681, 340] on button "Continue" at bounding box center [676, 343] width 53 height 24
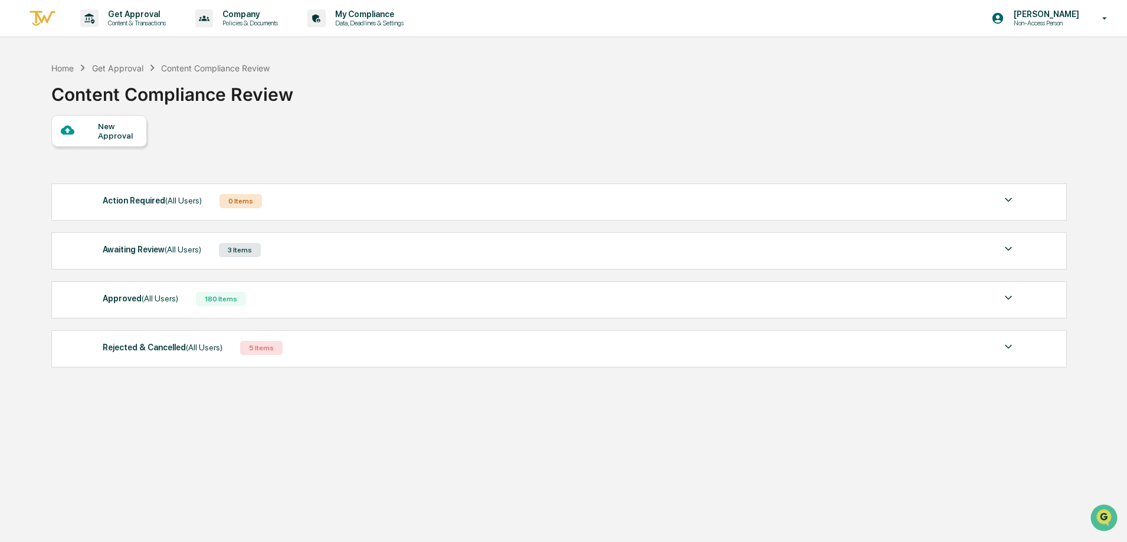
click at [74, 127] on icon at bounding box center [67, 129] width 13 height 13
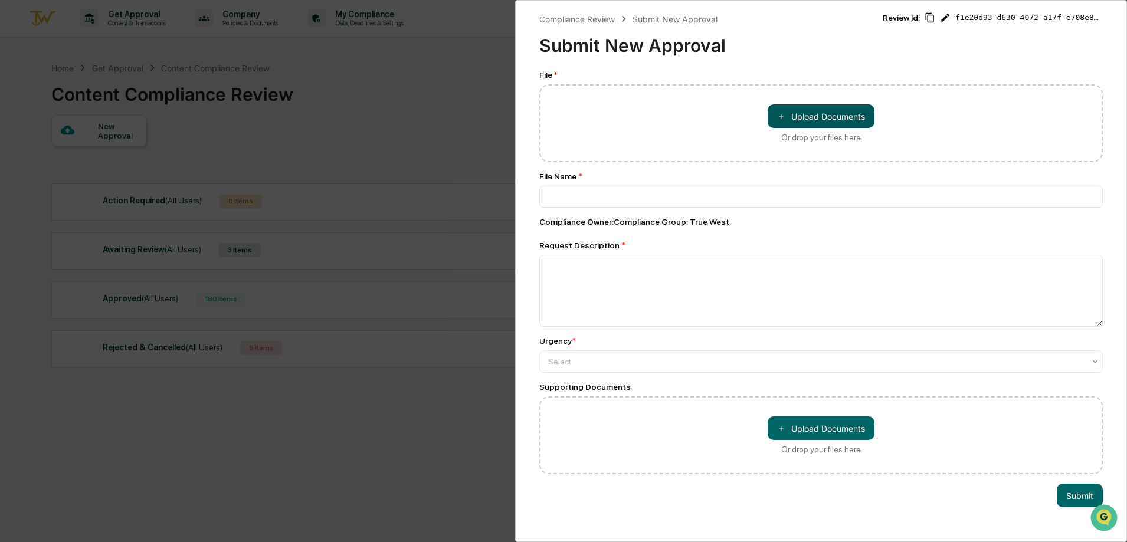
click at [795, 119] on button "＋ Upload Documents" at bounding box center [821, 116] width 107 height 24
type input "**********"
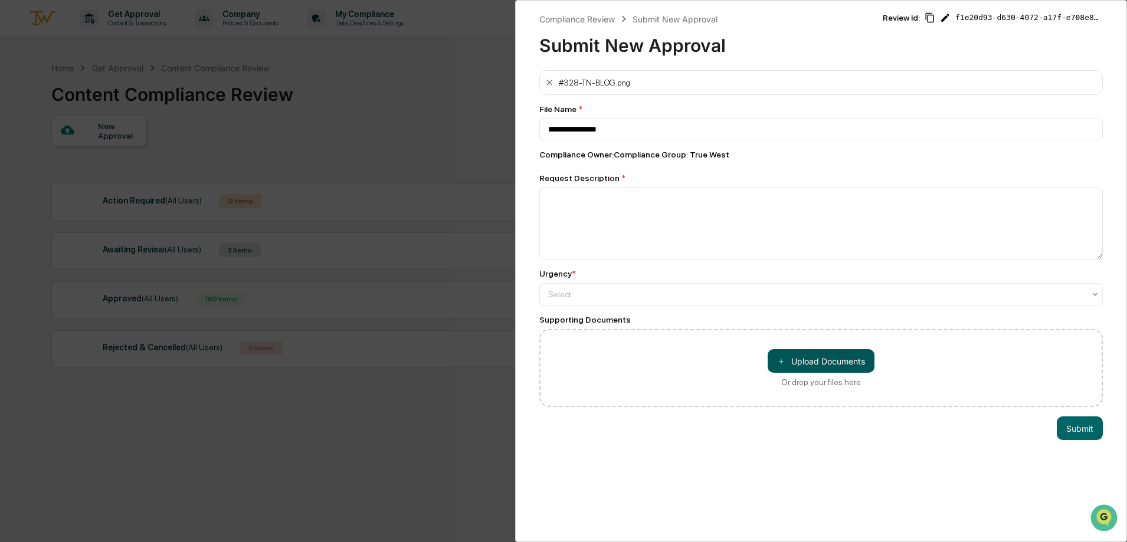
click at [805, 359] on button "＋ Upload Documents" at bounding box center [821, 361] width 107 height 24
click at [809, 358] on button "＋ Upload Documents" at bounding box center [821, 361] width 107 height 24
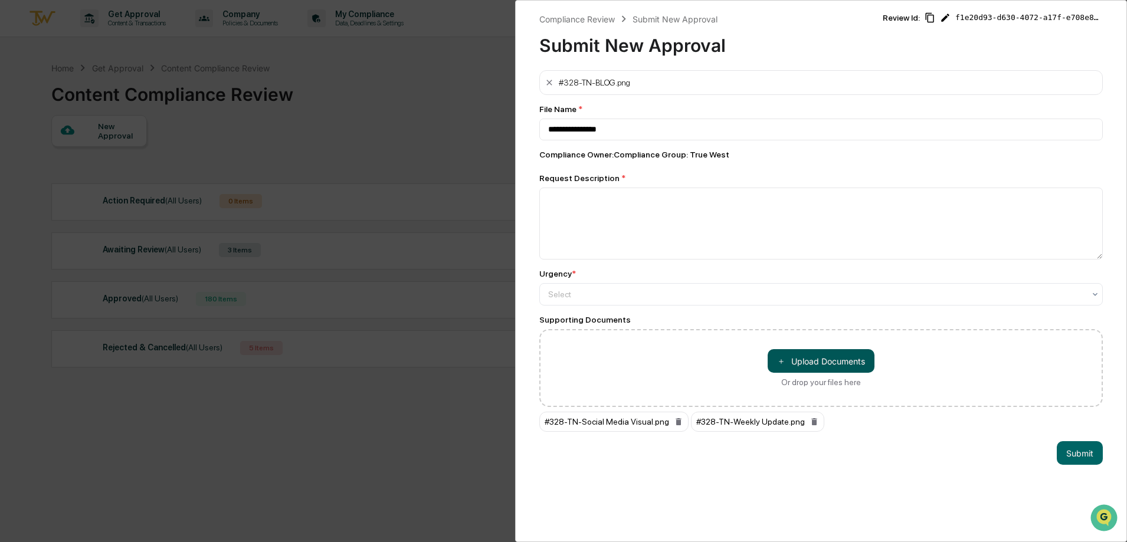
click at [801, 368] on button "＋ Upload Documents" at bounding box center [821, 361] width 107 height 24
click at [840, 358] on button "＋ Upload Documents" at bounding box center [821, 361] width 107 height 24
click at [571, 225] on textarea at bounding box center [821, 224] width 564 height 72
type textarea "**********"
click at [641, 302] on div "Select" at bounding box center [816, 294] width 548 height 17
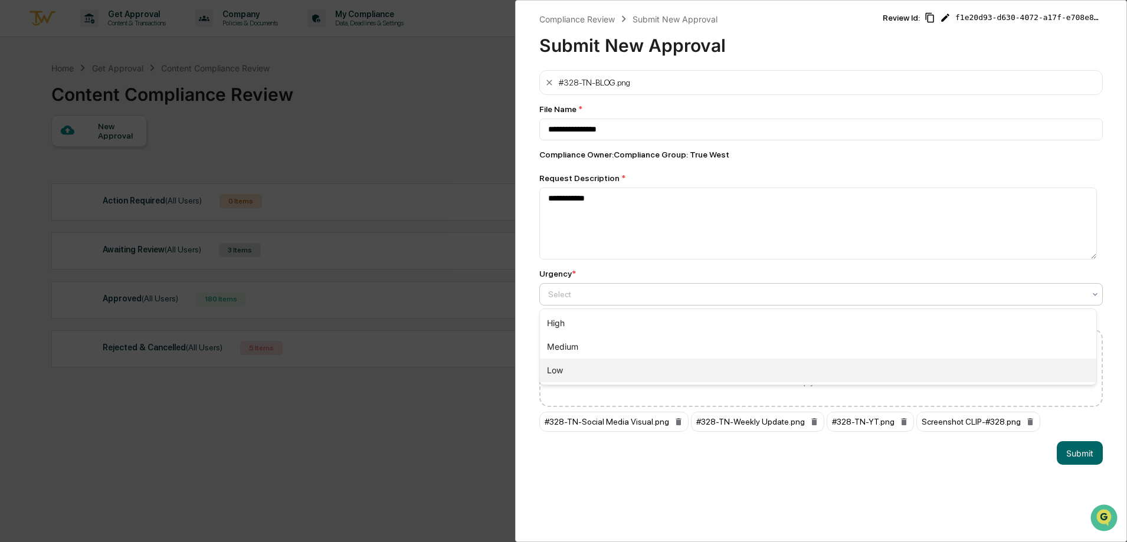
click at [624, 374] on div "Low" at bounding box center [818, 371] width 556 height 24
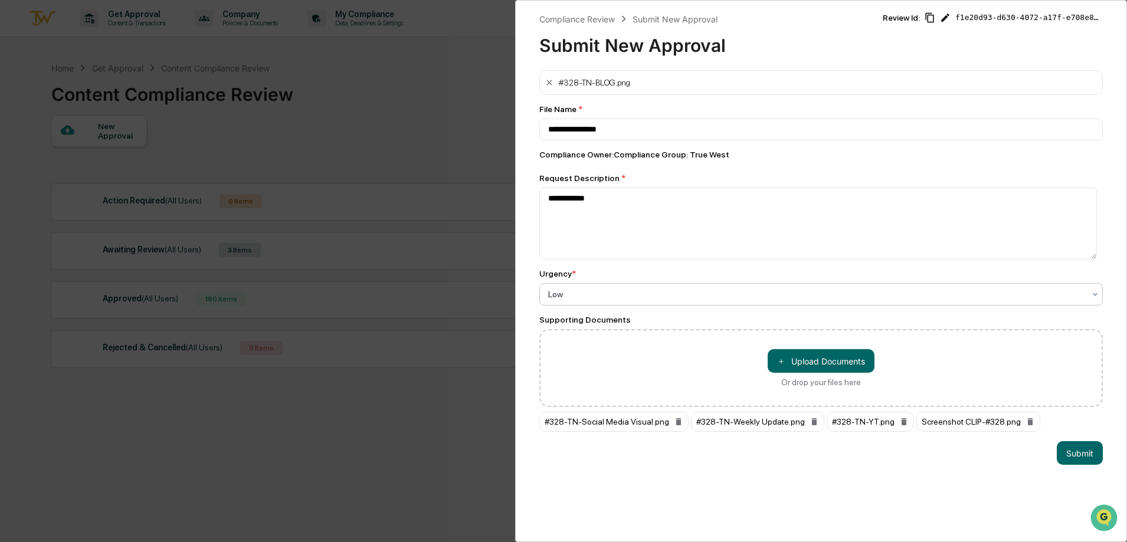
drag, startPoint x: 1052, startPoint y: 456, endPoint x: 968, endPoint y: 432, distance: 87.1
click at [1057, 455] on button "Submit" at bounding box center [1080, 453] width 46 height 24
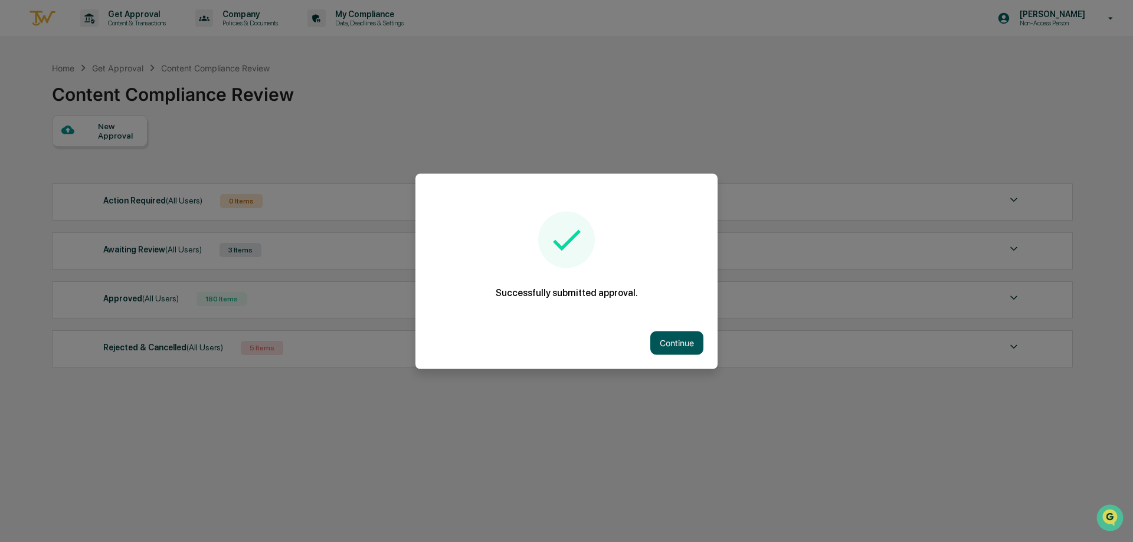
click at [682, 349] on button "Continue" at bounding box center [676, 343] width 53 height 24
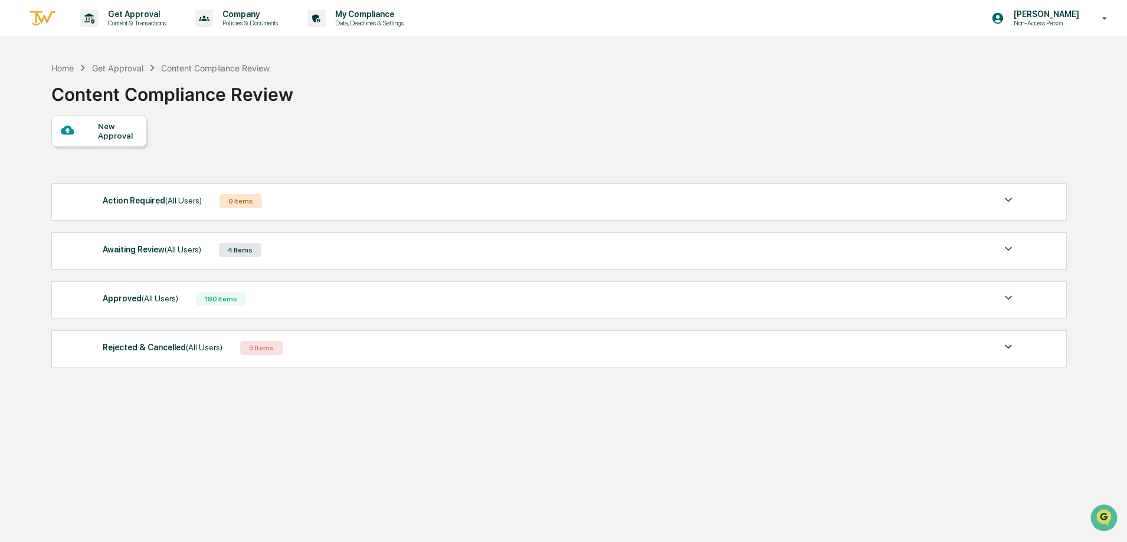
click at [215, 260] on div "Awaiting Review (All Users) 4 Items File Name Review Id Created Date Requested …" at bounding box center [559, 251] width 1016 height 37
click at [235, 252] on div "4 Items" at bounding box center [240, 250] width 42 height 14
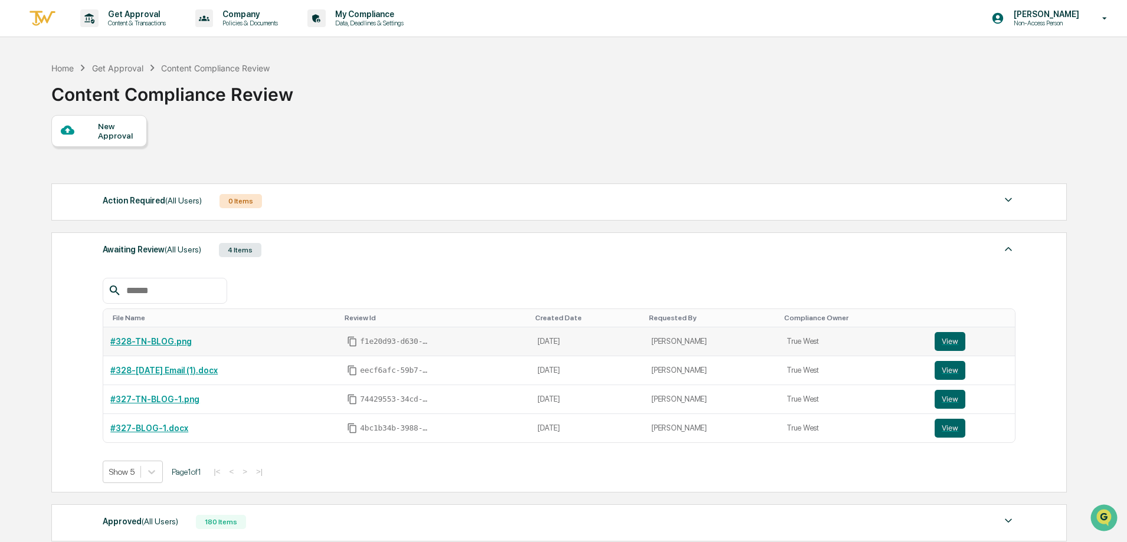
click at [150, 345] on link "#328-TN-BLOG.png" at bounding box center [150, 341] width 81 height 9
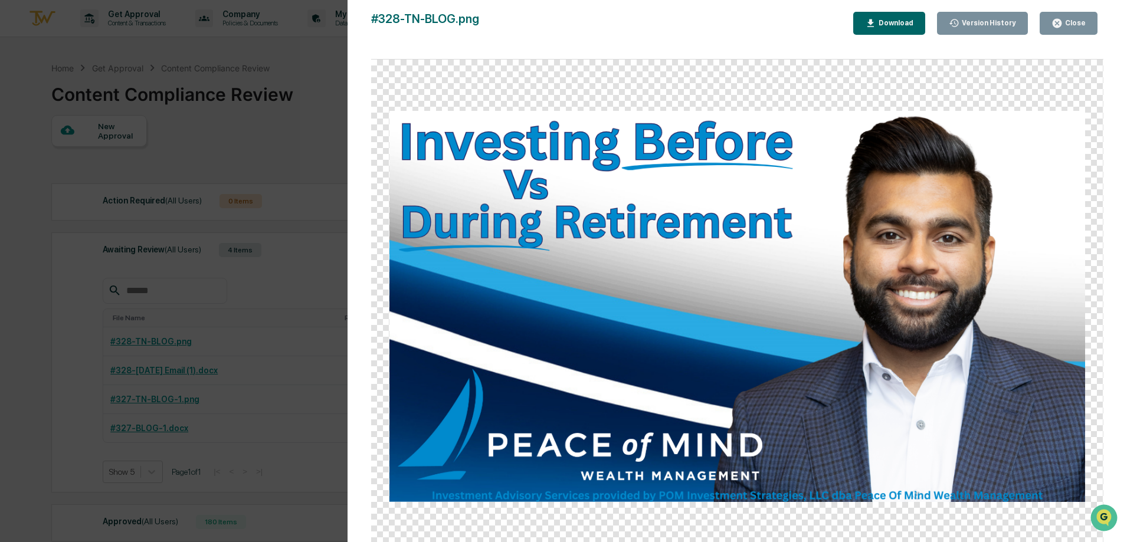
drag, startPoint x: 767, startPoint y: 13, endPoint x: 789, endPoint y: 14, distance: 22.4
click at [778, 13] on div "#328-TN-BLOG.png Close Version History Download" at bounding box center [737, 23] width 733 height 23
drag, startPoint x: 1091, startPoint y: 6, endPoint x: 1087, endPoint y: 17, distance: 10.8
click at [1089, 12] on div "Version History [DATE] 07:26 PM [PERSON_NAME] #328-TN-BLOG.png Close Version Hi…" at bounding box center [738, 283] width 780 height 566
click at [1087, 17] on button "Close" at bounding box center [1069, 23] width 58 height 23
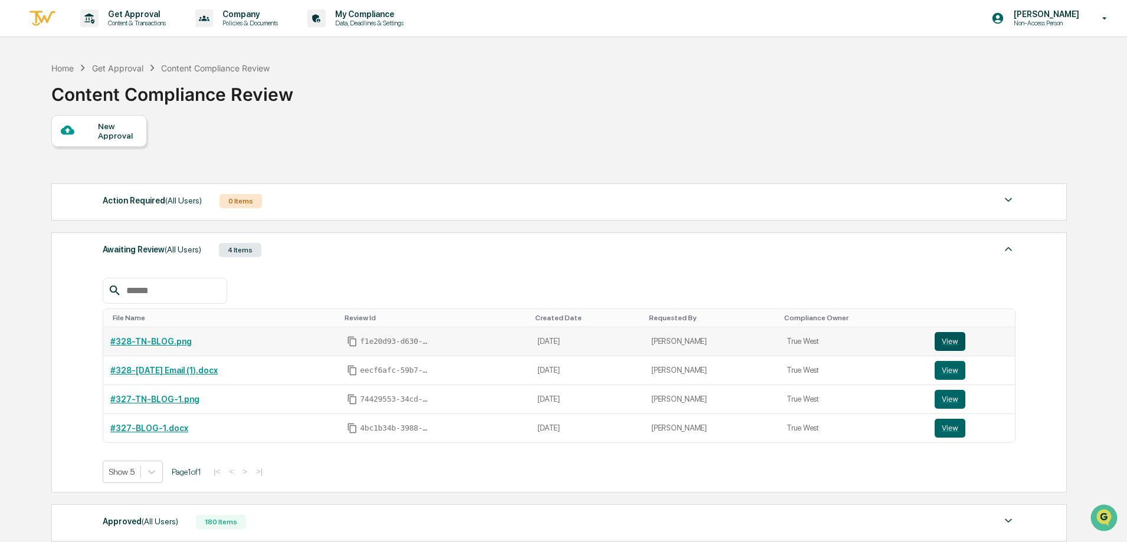
click at [957, 339] on button "View" at bounding box center [950, 341] width 31 height 19
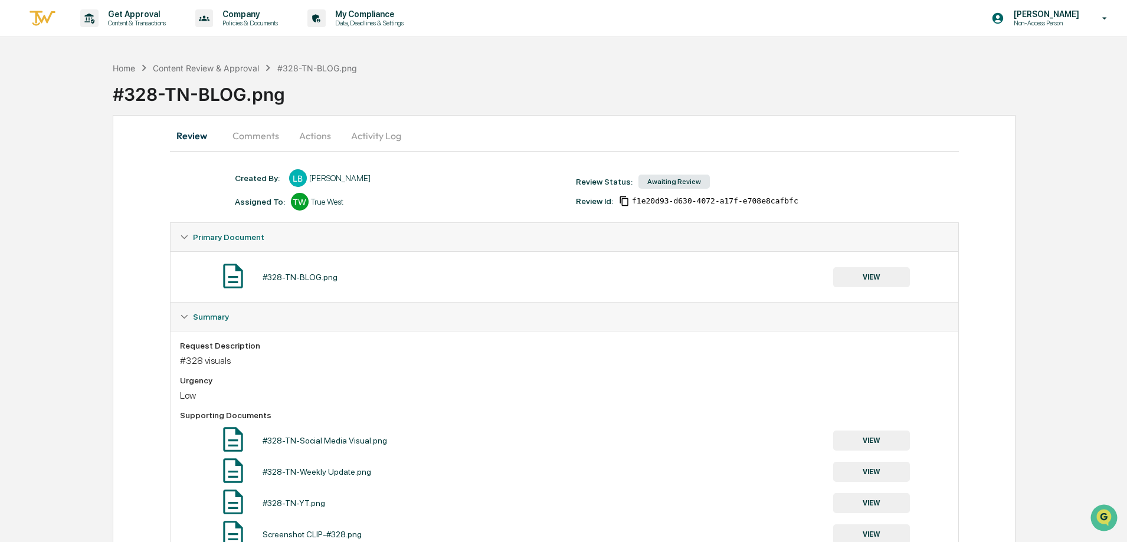
click at [192, 74] on div "Home Content Review & Approval #328-TN-BLOG.png" at bounding box center [235, 67] width 244 height 13
click at [193, 70] on div "Content Review & Approval" at bounding box center [206, 68] width 106 height 10
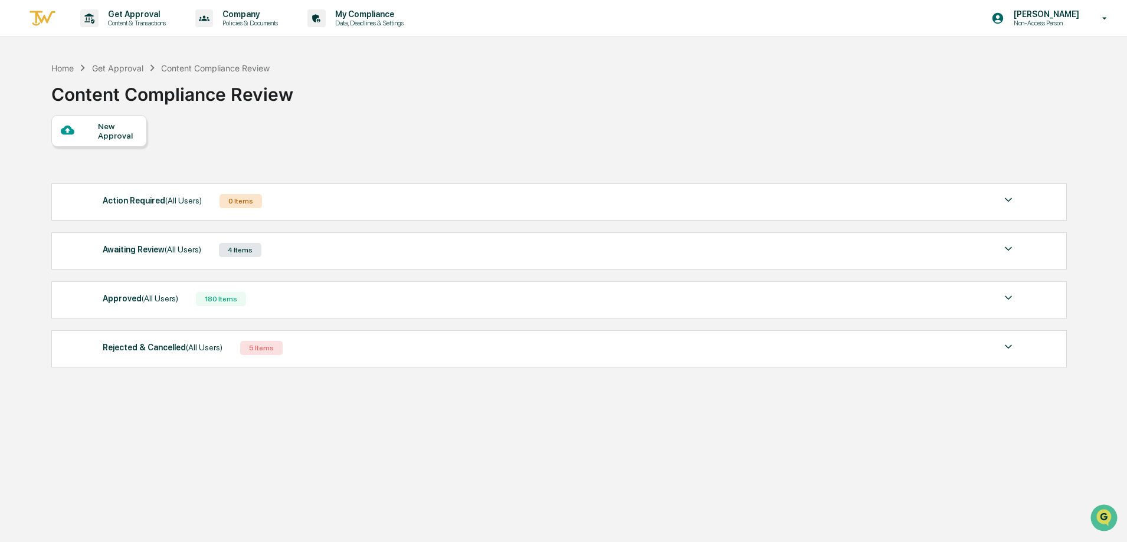
click at [282, 120] on div "New Approval" at bounding box center [558, 131] width 1014 height 32
click at [245, 251] on div "4 Items" at bounding box center [240, 250] width 42 height 14
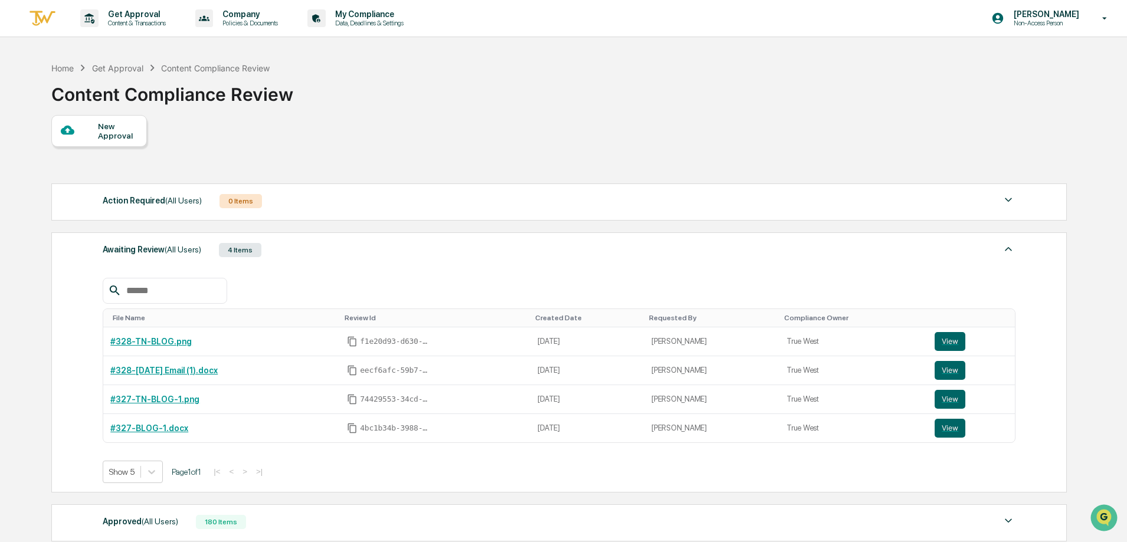
click at [515, 106] on div "Home Get Approval Content Compliance Review Content Compliance Review" at bounding box center [558, 85] width 1014 height 59
click at [238, 198] on div "0 Items" at bounding box center [241, 201] width 42 height 14
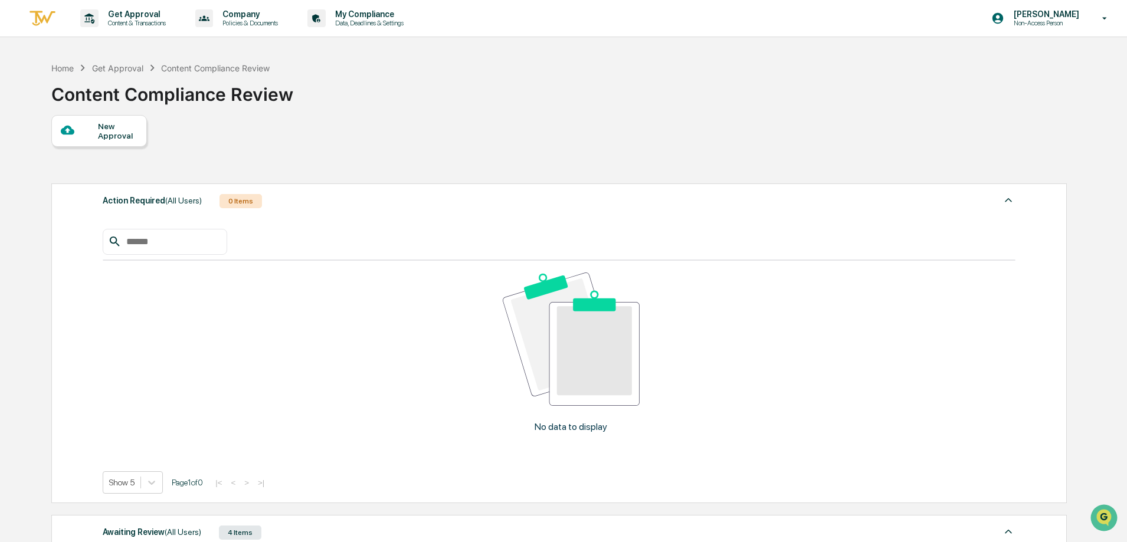
click at [568, 201] on div "Action Required (All Users) 0 Items" at bounding box center [559, 201] width 913 height 17
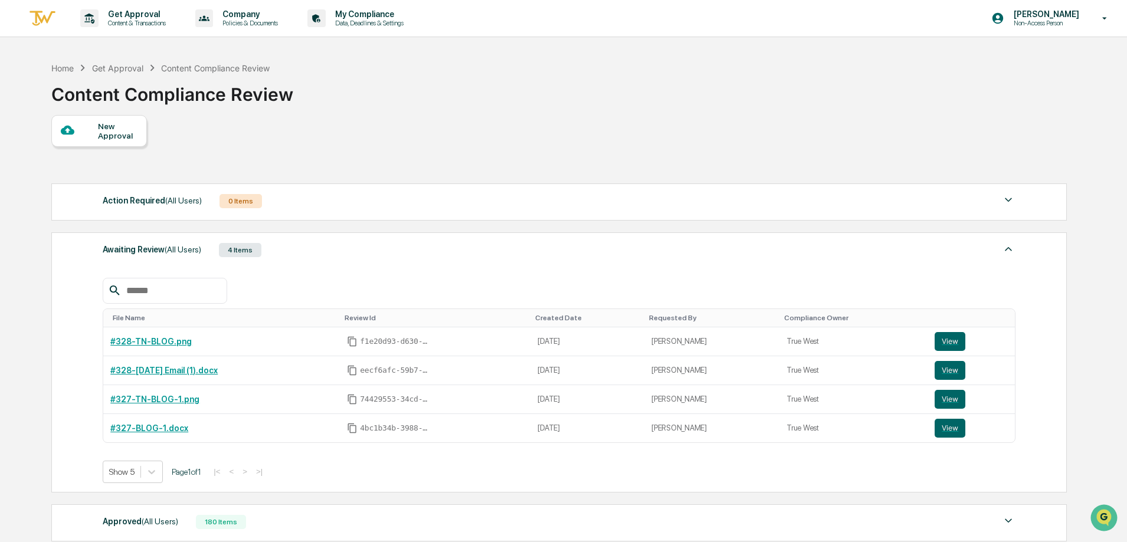
click at [87, 142] on div "New Approval" at bounding box center [99, 131] width 96 height 32
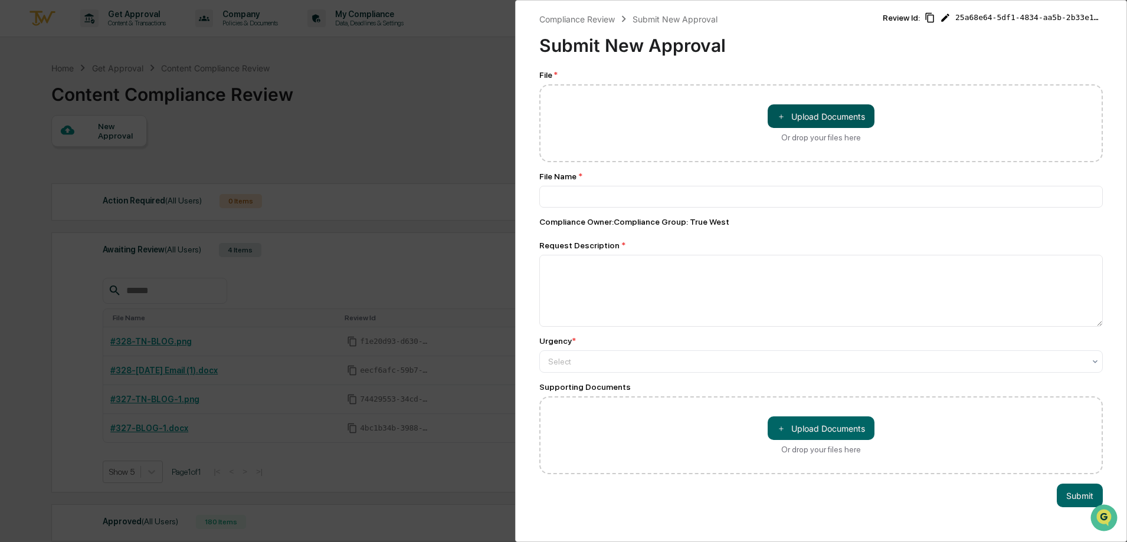
click at [804, 120] on button "＋ Upload Documents" at bounding box center [821, 116] width 107 height 24
type input "**********"
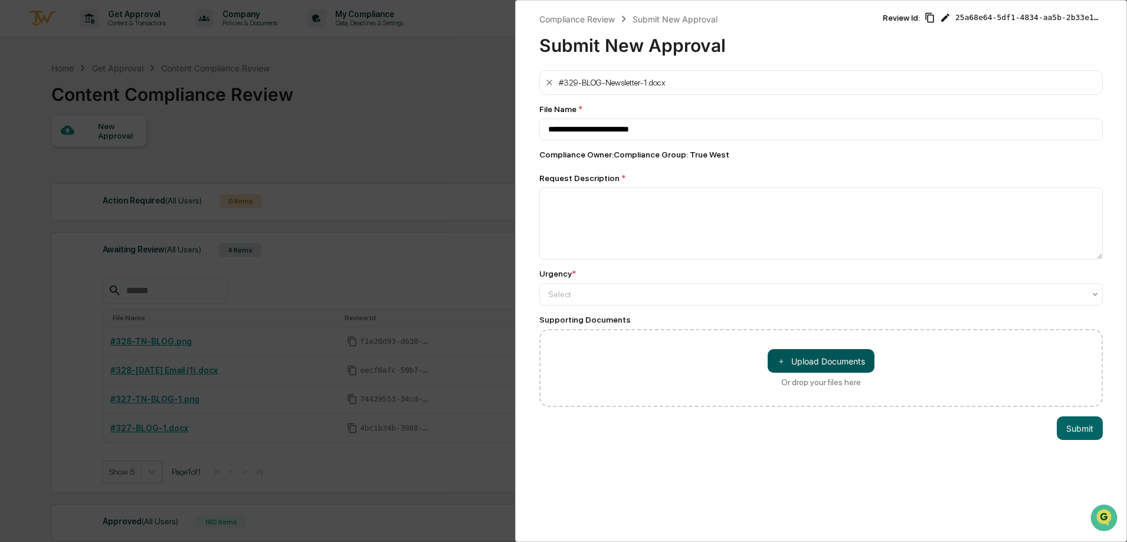
click at [790, 366] on button "＋ Upload Documents" at bounding box center [821, 361] width 107 height 24
click at [813, 362] on button "＋ Upload Documents" at bounding box center [821, 361] width 107 height 24
click at [830, 362] on button "＋ Upload Documents" at bounding box center [821, 361] width 107 height 24
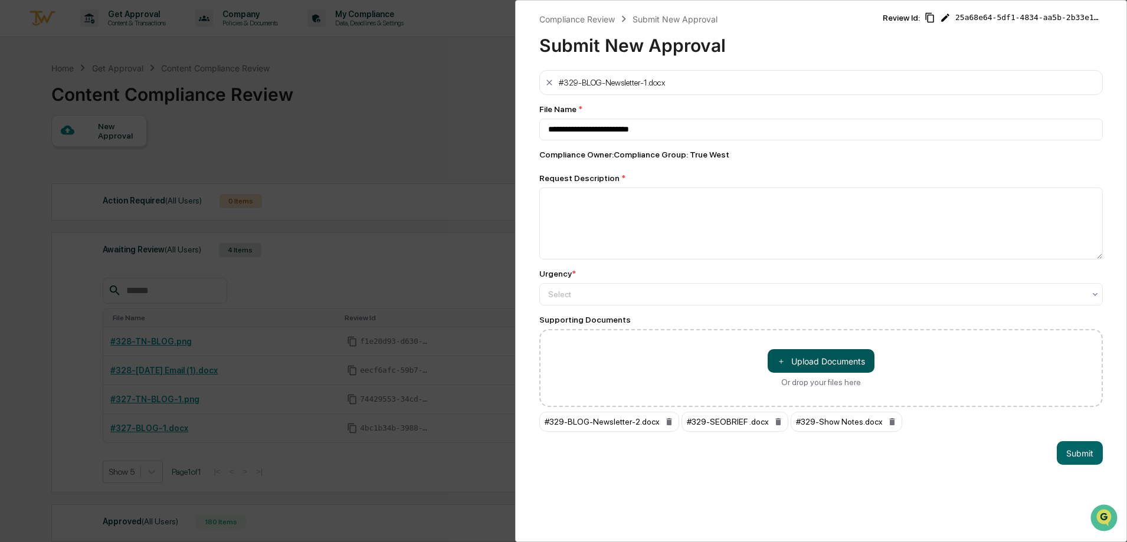
click at [833, 362] on button "＋ Upload Documents" at bounding box center [821, 361] width 107 height 24
click at [808, 364] on button "＋ Upload Documents" at bounding box center [821, 361] width 107 height 24
click at [803, 365] on button "＋ Upload Documents" at bounding box center [821, 361] width 107 height 24
click at [840, 364] on button "＋ Upload Documents" at bounding box center [821, 361] width 107 height 24
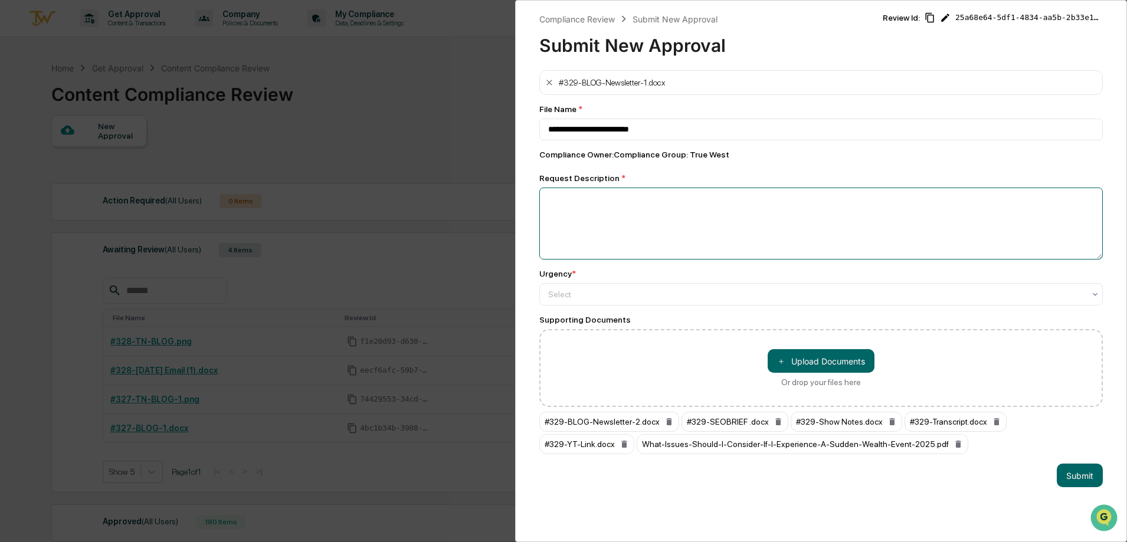
click at [640, 243] on textarea at bounding box center [821, 224] width 564 height 72
type textarea "**********"
click at [628, 299] on div at bounding box center [816, 295] width 536 height 12
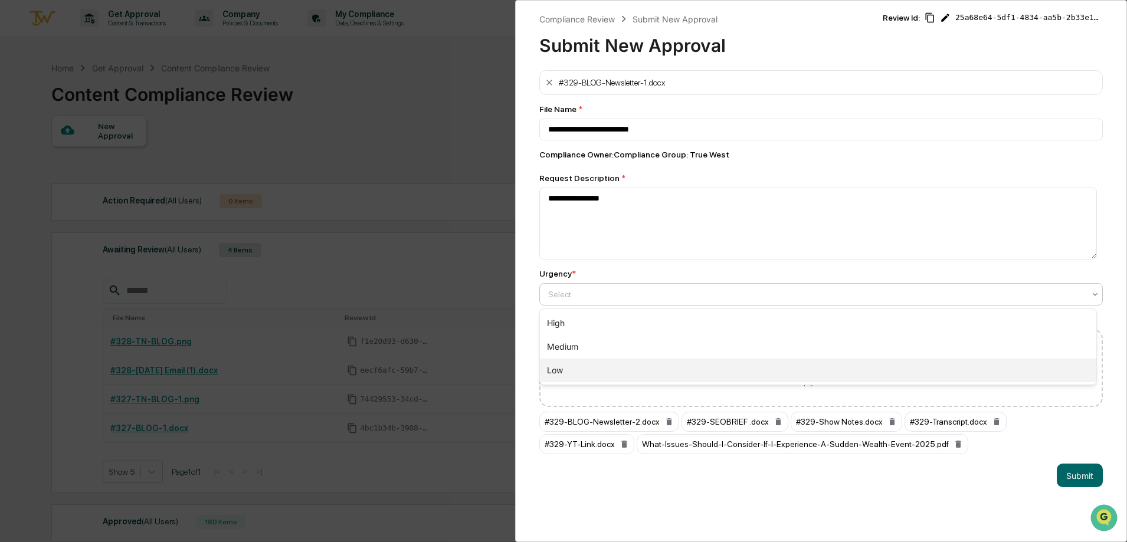
click at [587, 373] on div "Low" at bounding box center [818, 371] width 556 height 24
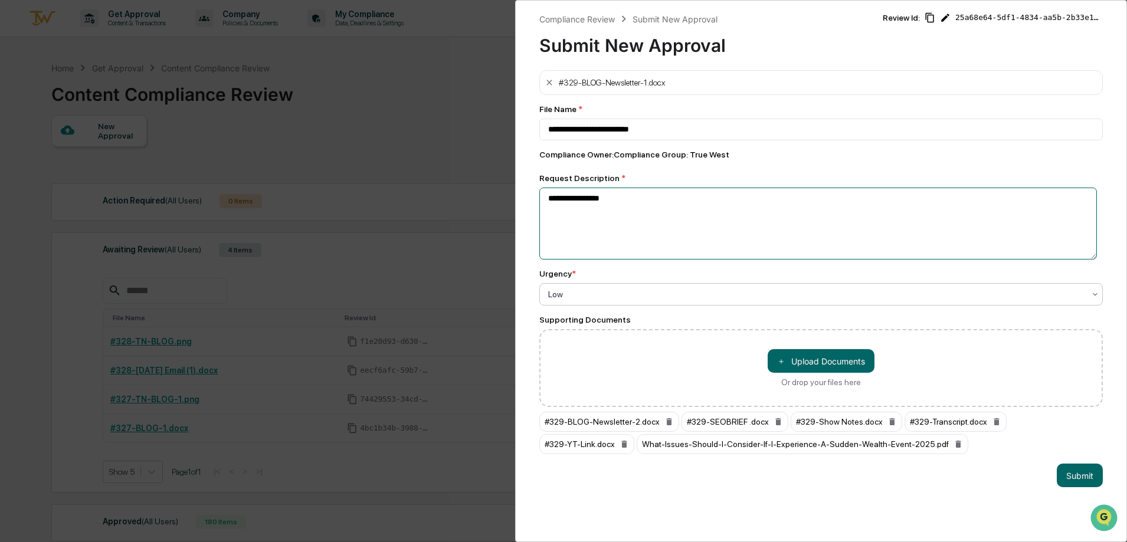
click at [721, 230] on textarea "**********" at bounding box center [818, 224] width 558 height 72
click at [921, 464] on div "**********" at bounding box center [821, 271] width 612 height 542
click at [806, 313] on div "**********" at bounding box center [821, 262] width 564 height 384
click at [1069, 474] on button "Submit" at bounding box center [1080, 476] width 46 height 24
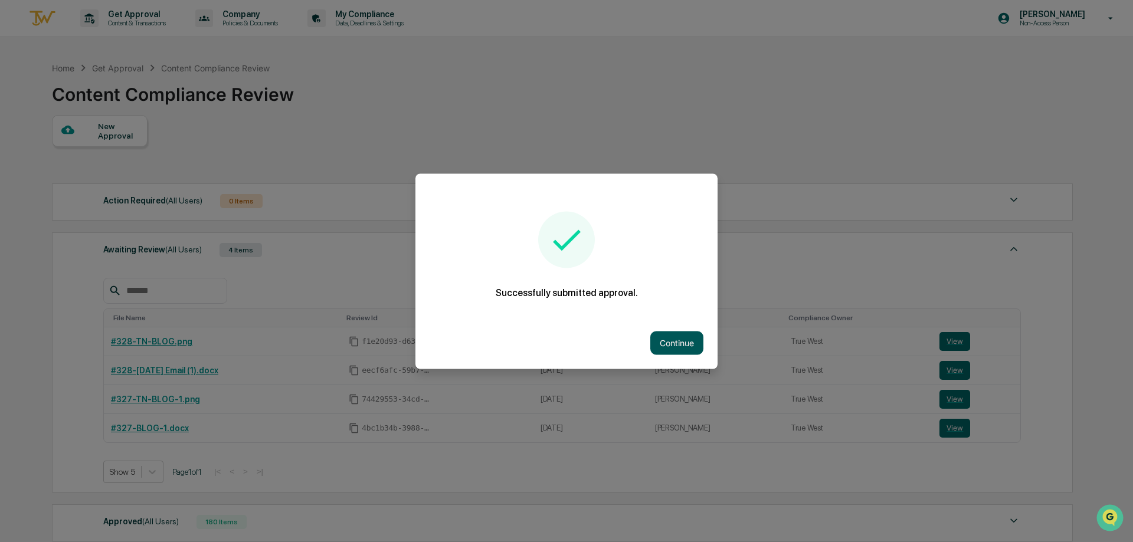
click at [683, 345] on button "Continue" at bounding box center [676, 343] width 53 height 24
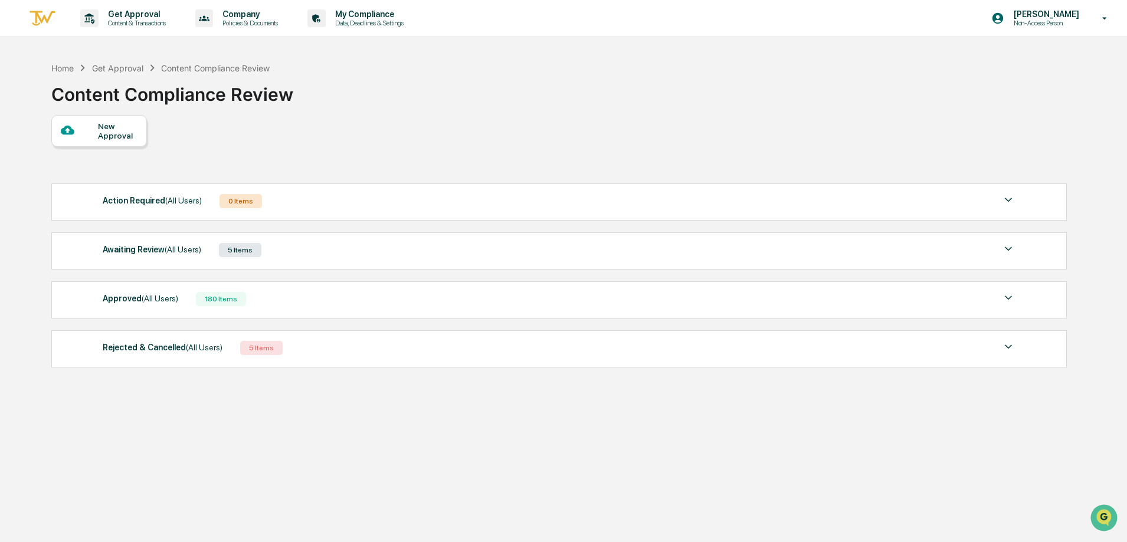
click at [208, 310] on div "Approved (All Users) 180 Items File Name Review Id Created Date Requested By Co…" at bounding box center [559, 299] width 1016 height 37
click at [225, 257] on div "Awaiting Review (All Users) 5 Items" at bounding box center [559, 250] width 913 height 17
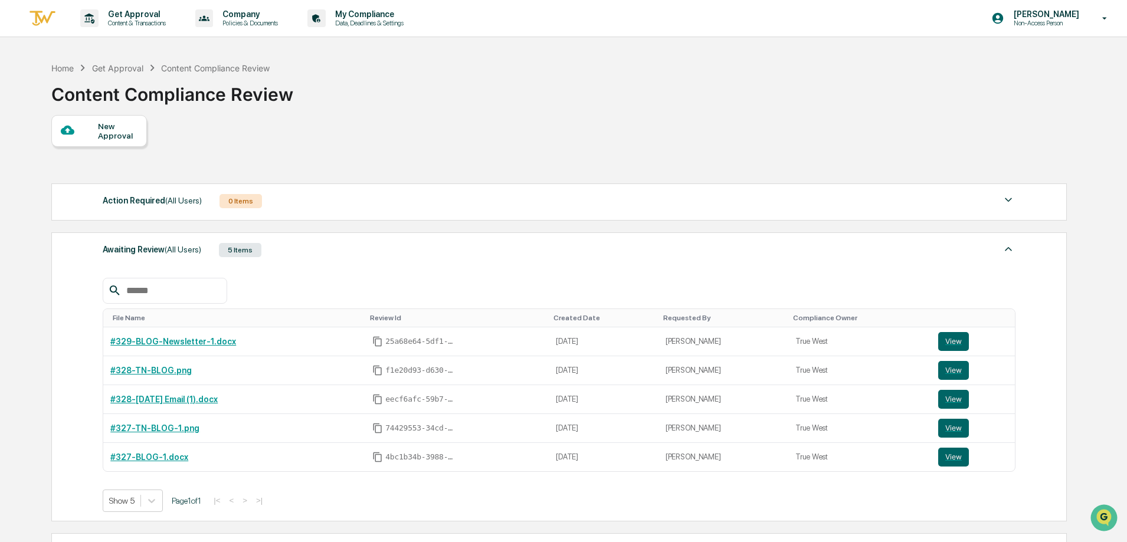
click at [120, 139] on div "New Approval" at bounding box center [118, 131] width 40 height 19
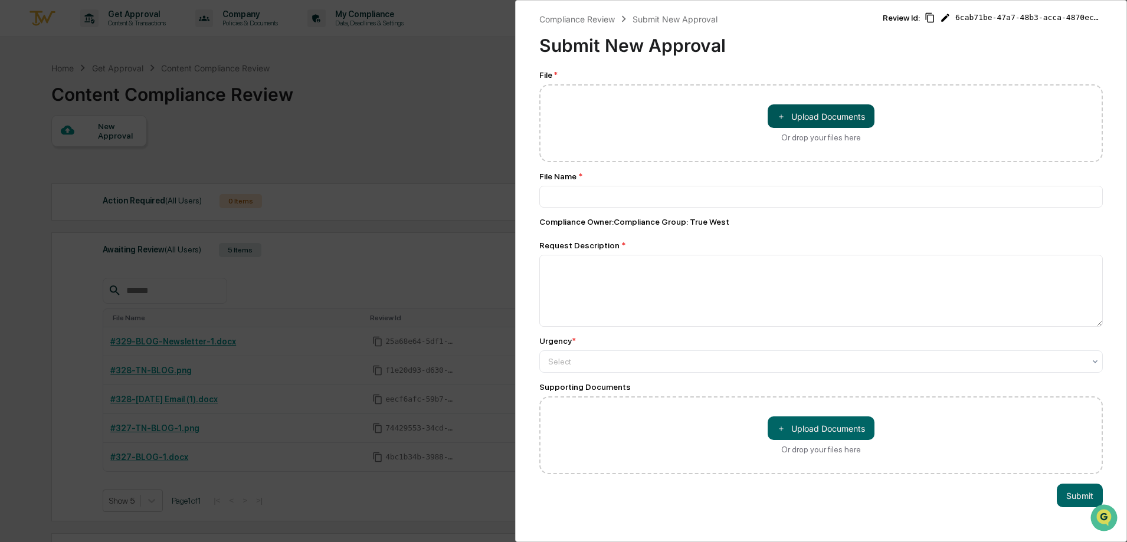
click at [847, 126] on button "＋ Upload Documents" at bounding box center [821, 116] width 107 height 24
type input "**********"
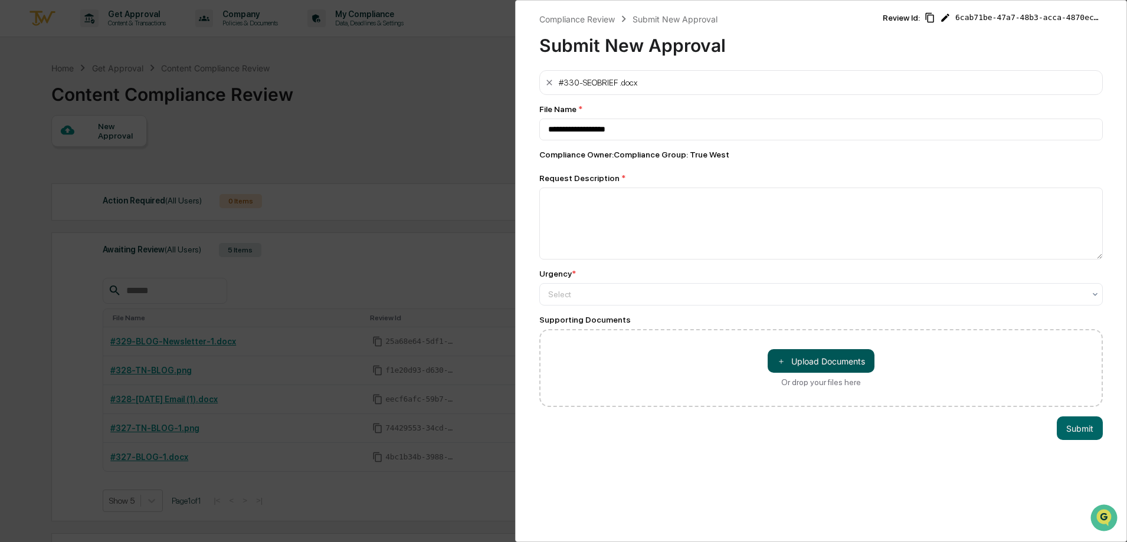
click at [832, 372] on button "＋ Upload Documents" at bounding box center [821, 361] width 107 height 24
click at [827, 361] on button "＋ Upload Documents" at bounding box center [821, 361] width 107 height 24
click at [790, 355] on button "＋ Upload Documents" at bounding box center [821, 361] width 107 height 24
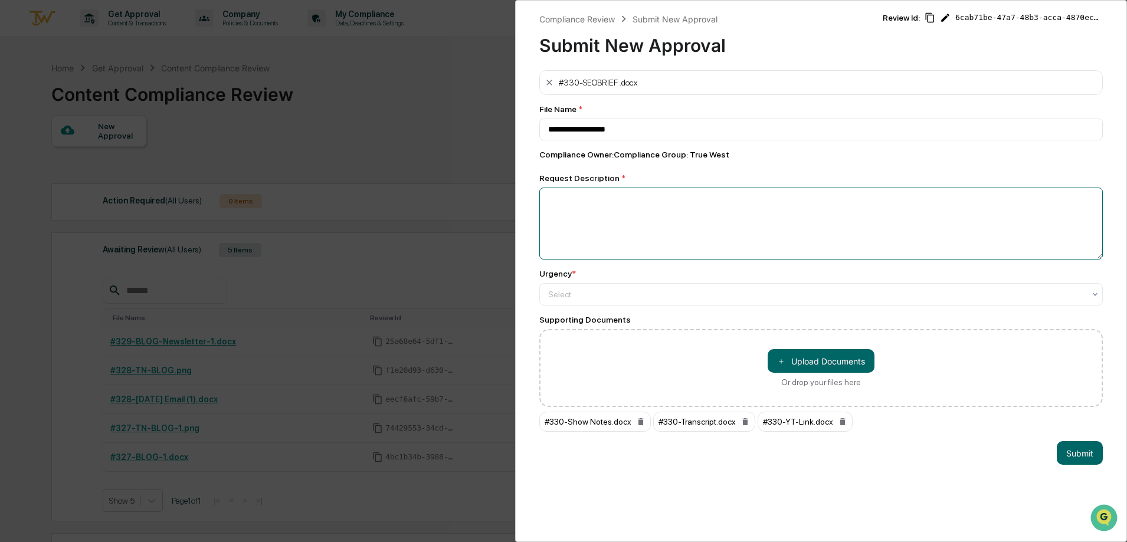
click at [716, 207] on textarea at bounding box center [821, 224] width 564 height 72
click at [797, 360] on button "＋ Upload Documents" at bounding box center [821, 361] width 107 height 24
click at [684, 224] on textarea "****" at bounding box center [818, 224] width 558 height 72
type textarea "**********"
click at [746, 298] on div at bounding box center [816, 295] width 536 height 12
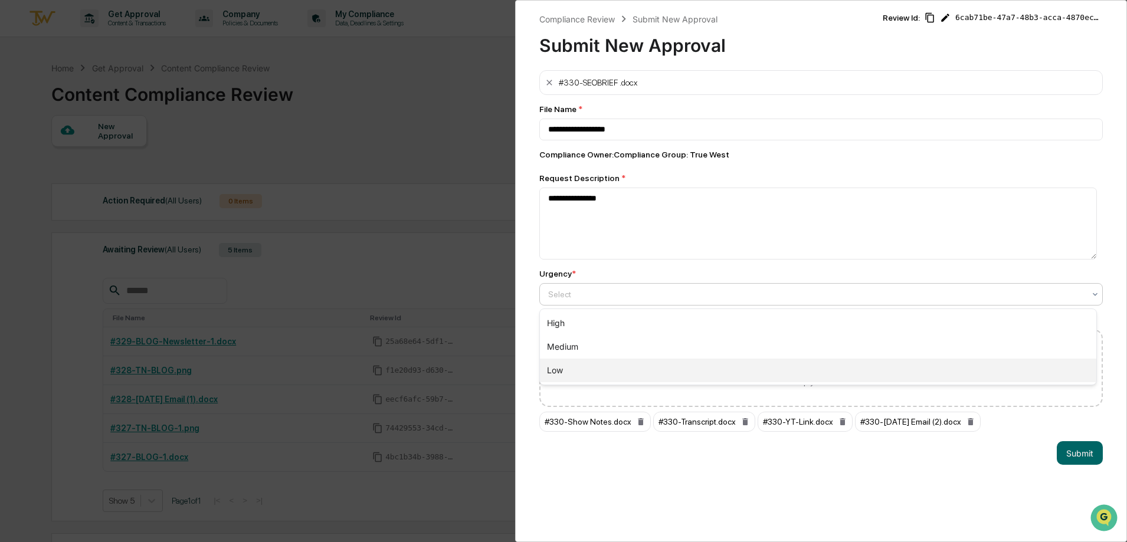
click at [683, 373] on div "Low" at bounding box center [818, 371] width 556 height 24
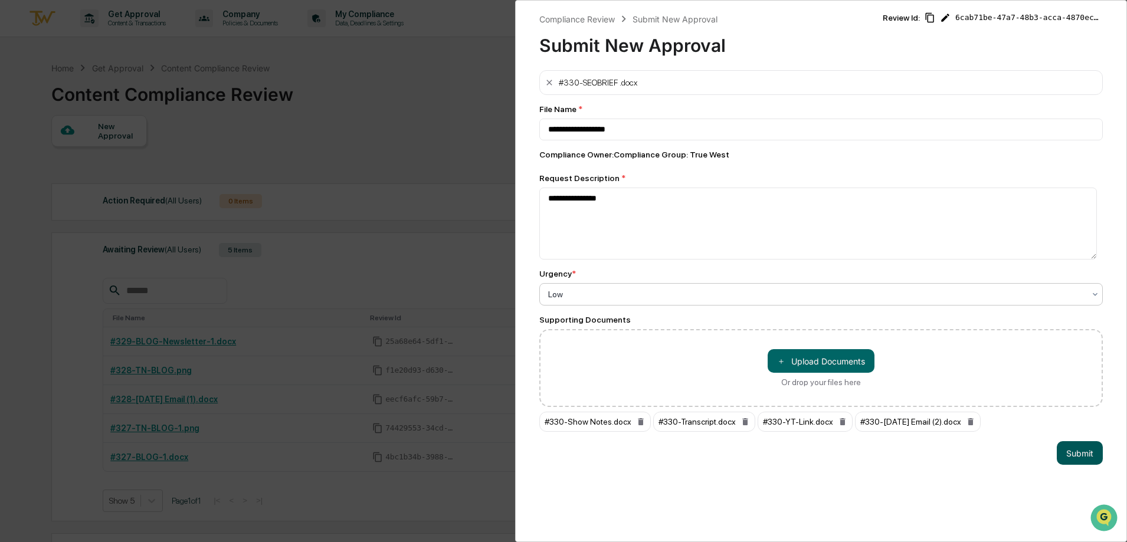
click at [1084, 451] on button "Submit" at bounding box center [1080, 453] width 46 height 24
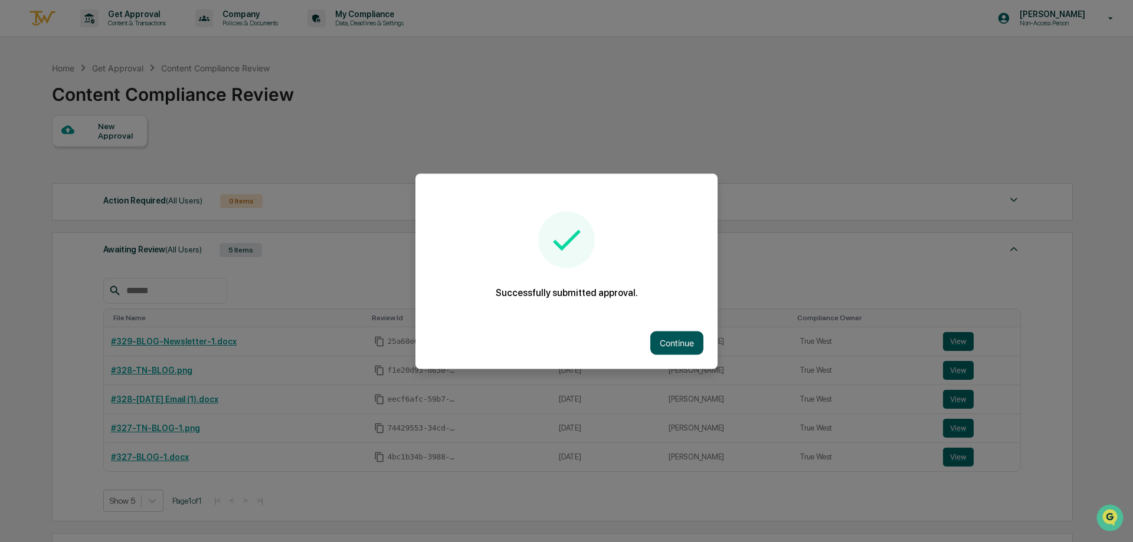
click at [677, 336] on button "Continue" at bounding box center [676, 343] width 53 height 24
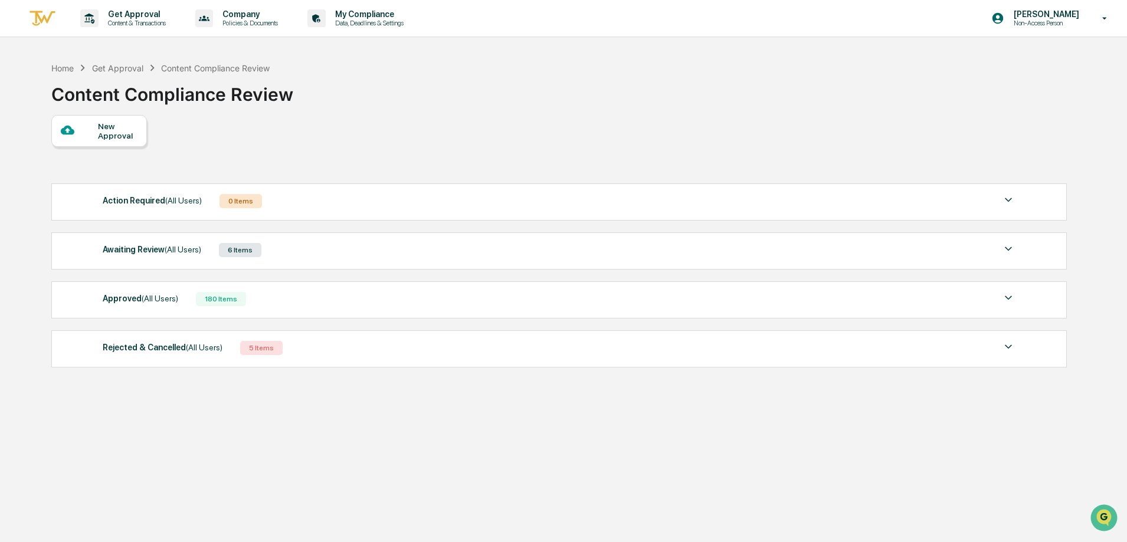
click at [417, 260] on div "Awaiting Review (All Users) 6 Items File Name Review Id Created Date Requested …" at bounding box center [559, 251] width 1016 height 37
click at [229, 251] on div "6 Items" at bounding box center [240, 250] width 42 height 14
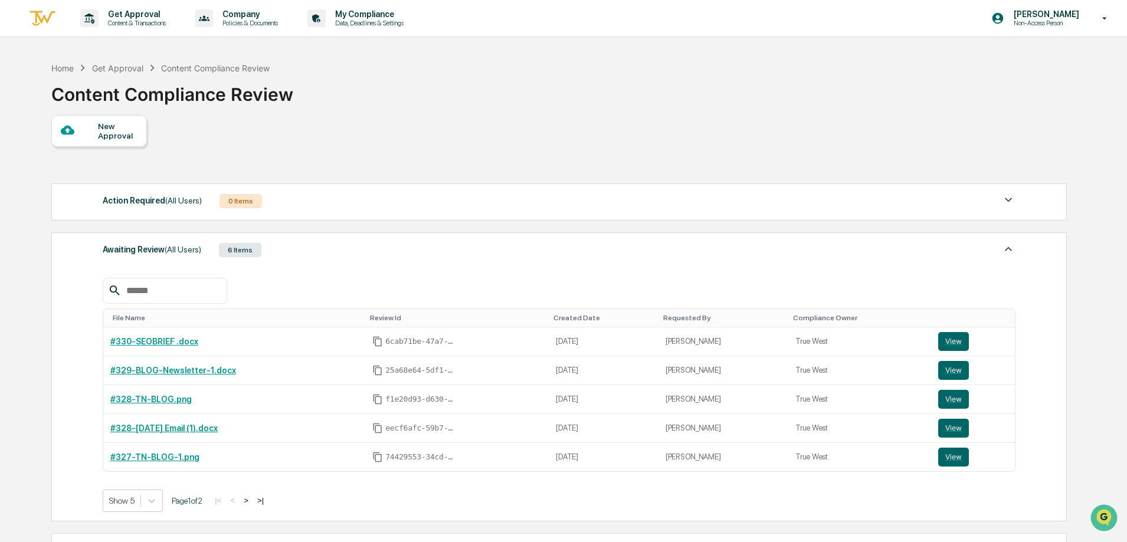
click at [113, 134] on div "New Approval" at bounding box center [118, 131] width 40 height 19
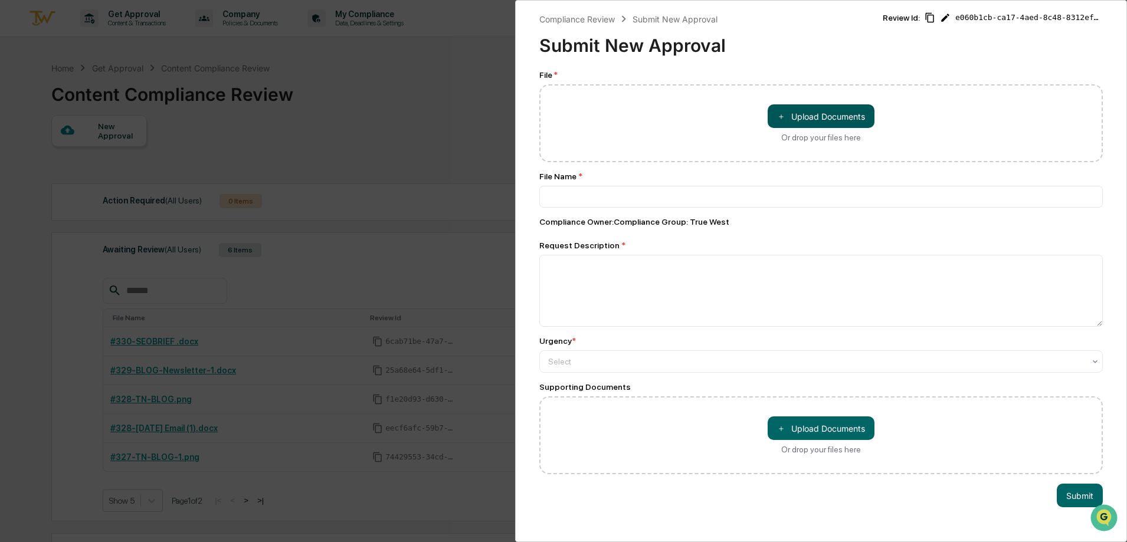
click at [811, 119] on button "＋ Upload Documents" at bounding box center [821, 116] width 107 height 24
type input "**********"
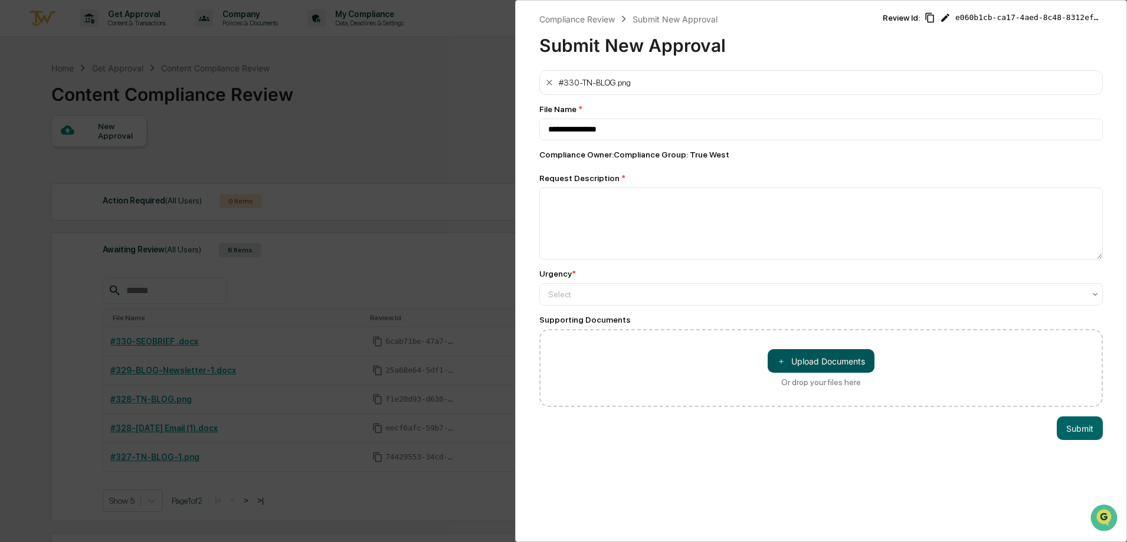
click at [815, 354] on button "＋ Upload Documents" at bounding box center [821, 361] width 107 height 24
click at [826, 358] on button "＋ Upload Documents" at bounding box center [821, 361] width 107 height 24
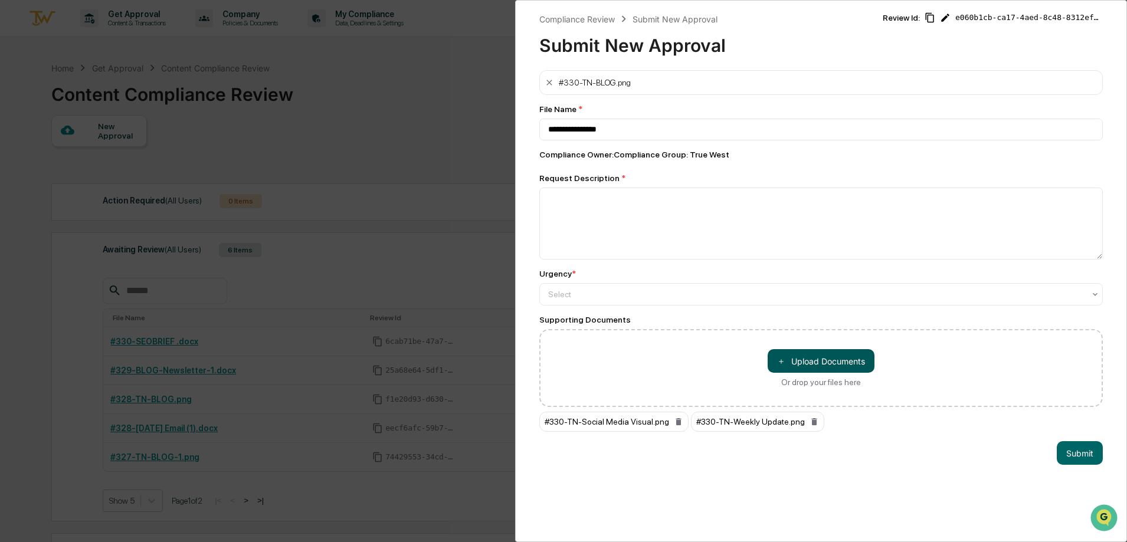
click at [781, 359] on span "＋" at bounding box center [781, 361] width 8 height 11
click at [775, 352] on button "＋ Upload Documents" at bounding box center [821, 361] width 107 height 24
click at [669, 240] on textarea at bounding box center [821, 224] width 564 height 72
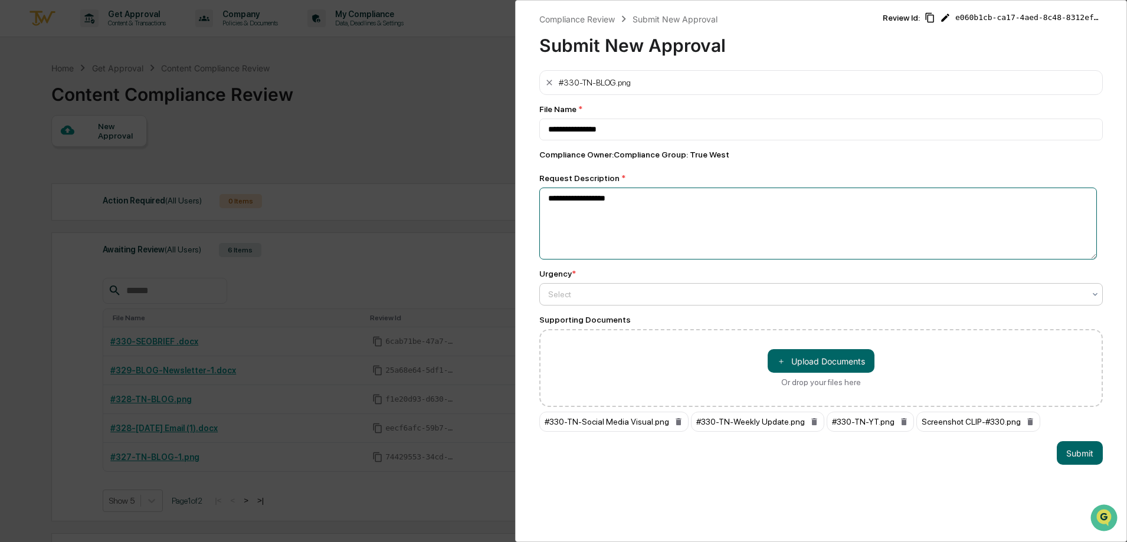
type textarea "**********"
click at [817, 284] on div "Select" at bounding box center [821, 294] width 564 height 22
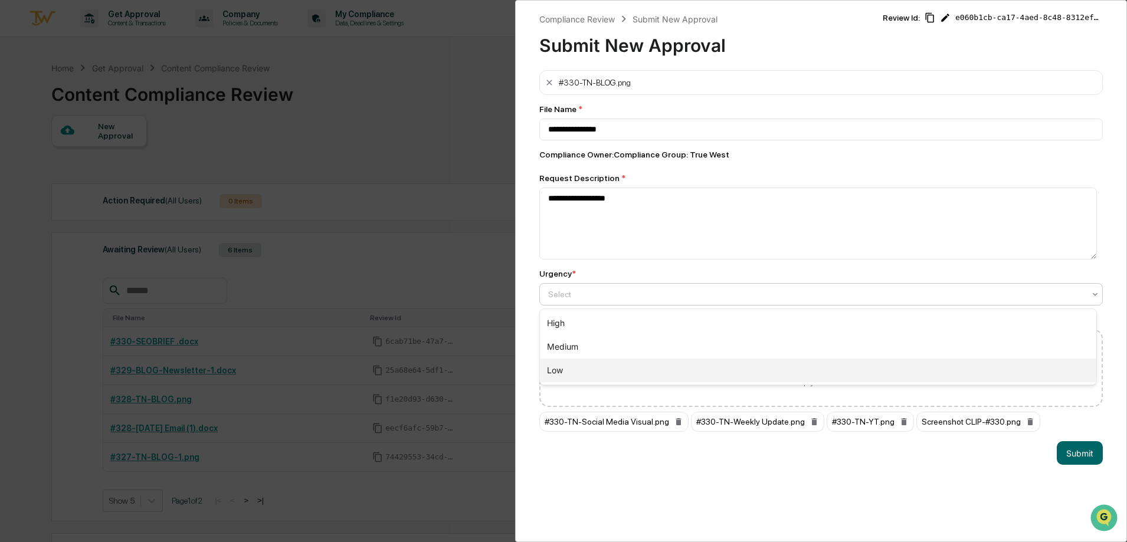
click at [790, 378] on div "Low" at bounding box center [818, 371] width 556 height 24
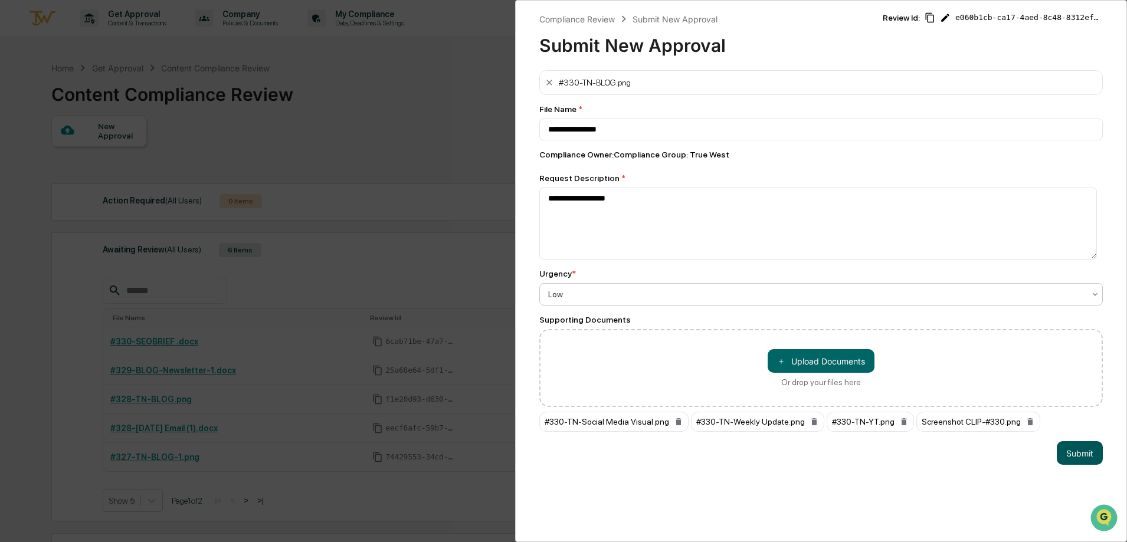
click at [1083, 456] on button "Submit" at bounding box center [1080, 453] width 46 height 24
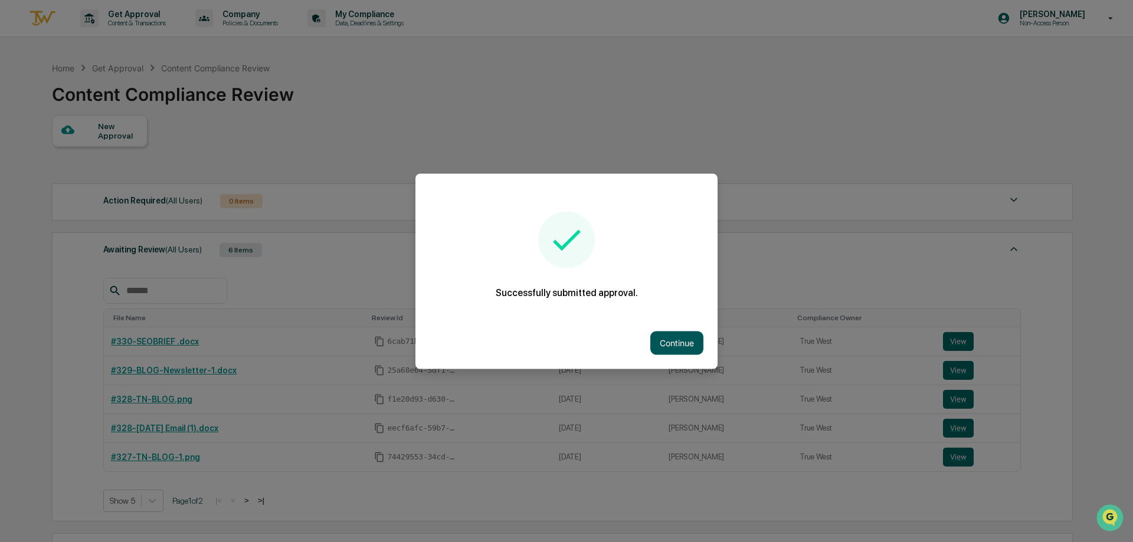
click at [666, 340] on button "Continue" at bounding box center [676, 343] width 53 height 24
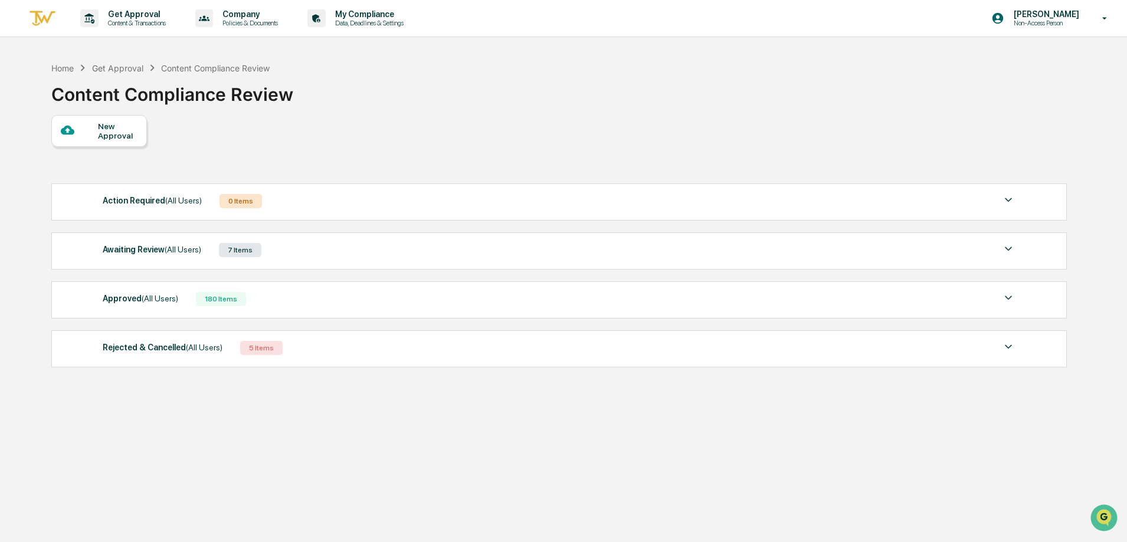
click at [200, 250] on span "(All Users)" at bounding box center [183, 249] width 37 height 9
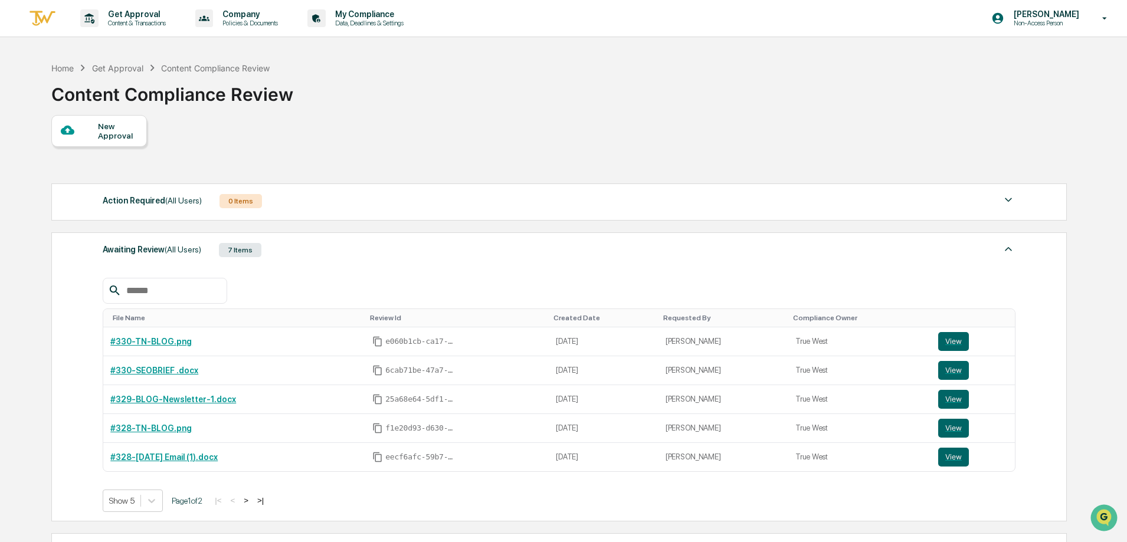
click at [104, 131] on div "New Approval" at bounding box center [118, 131] width 40 height 19
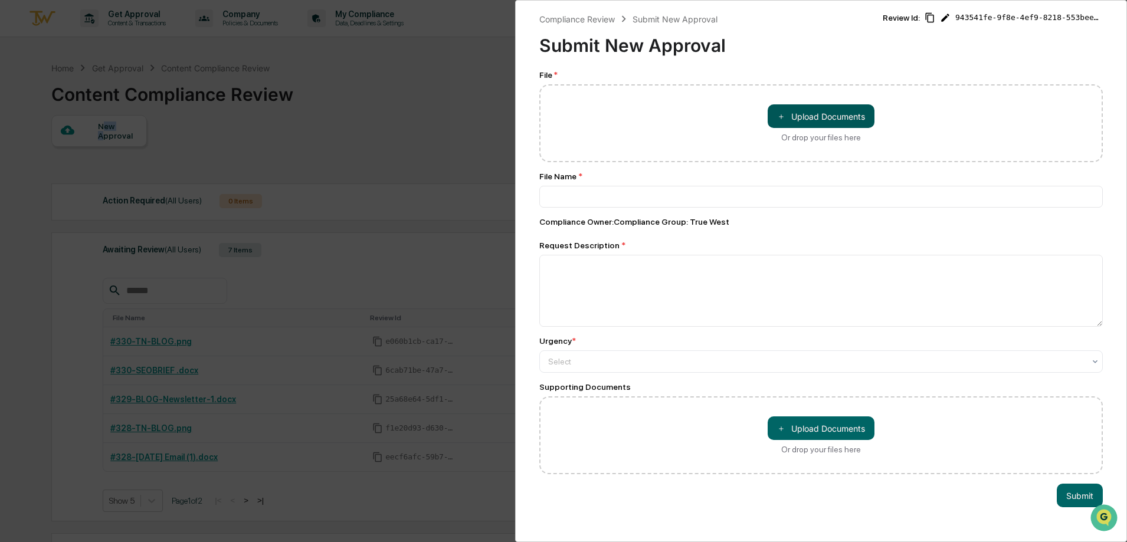
click at [852, 122] on button "＋ Upload Documents" at bounding box center [821, 116] width 107 height 24
click at [344, 269] on div "Compliance Review Submit New Approval Submit New Approval Review Id: 943541fe-9…" at bounding box center [563, 271] width 1127 height 542
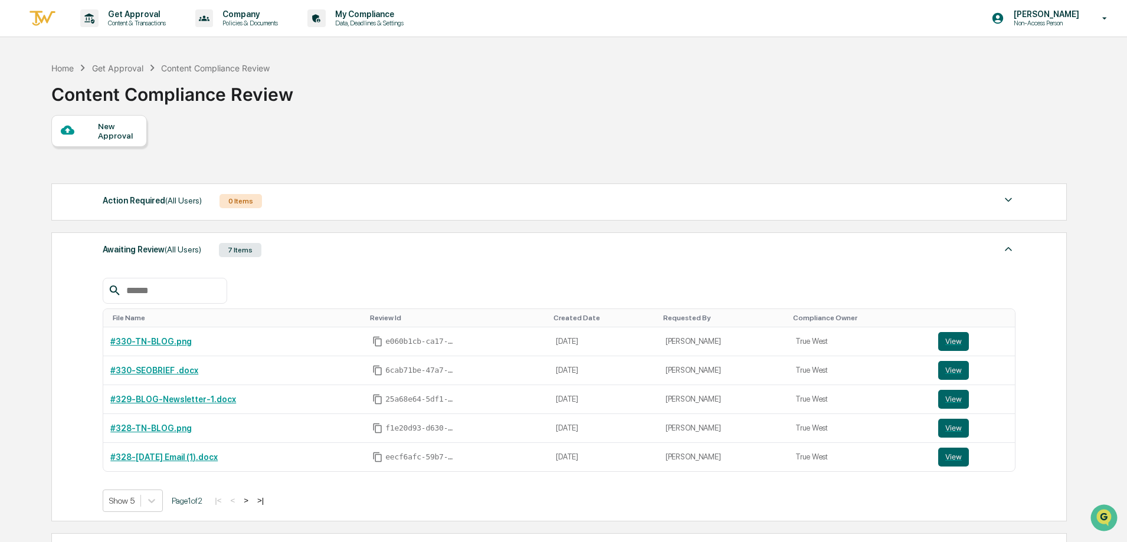
click at [384, 156] on div "New Approval Action Required (All Users) 0 Items No data to display Show 5 Page…" at bounding box center [558, 370] width 1014 height 510
click at [495, 221] on div "Action Required (All Users) 0 Items No data to display Show 5 Page 1 of 0 |< < …" at bounding box center [558, 402] width 1014 height 448
click at [399, 166] on div "New Approval Action Required (All Users) 0 Items No data to display Show 5 Page…" at bounding box center [558, 370] width 1014 height 510
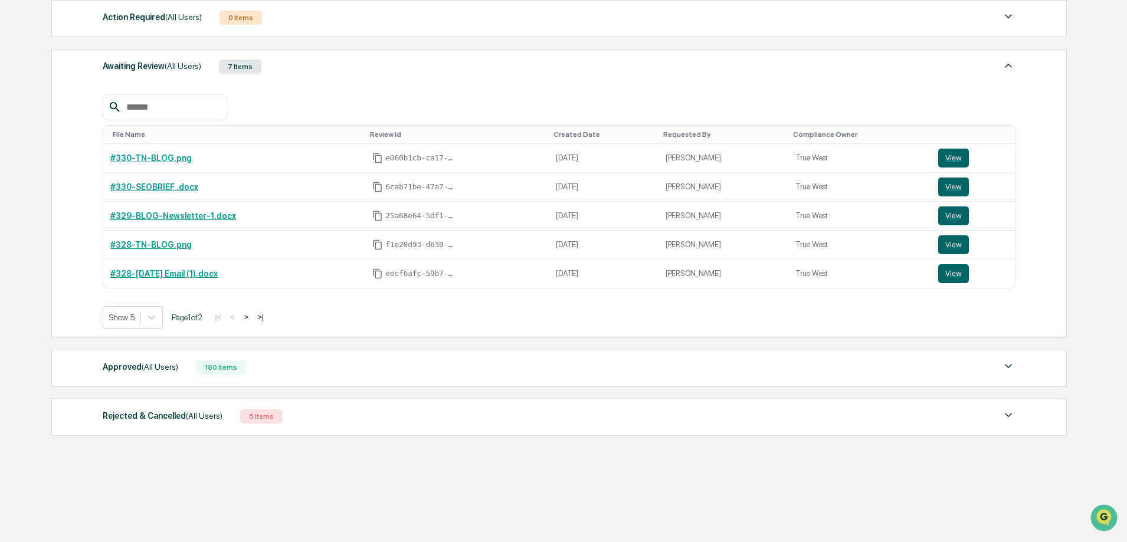
scroll to position [184, 0]
click at [651, 84] on div "File Name Review Id Created Date Requested By Compliance Owner #330-TN-BLOG.png…" at bounding box center [559, 202] width 913 height 252
